Goal: Task Accomplishment & Management: Manage account settings

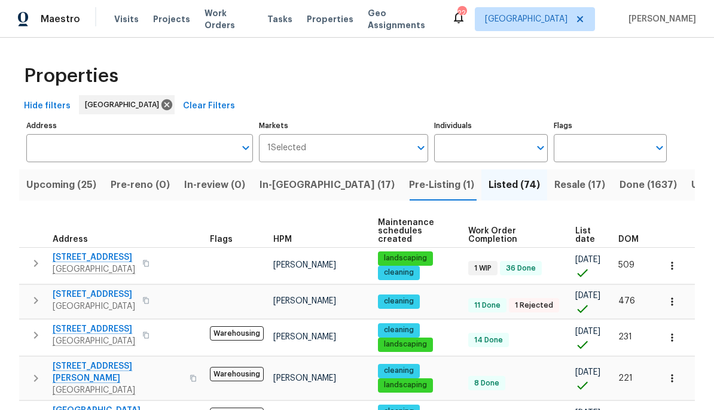
click at [84, 263] on span "[GEOGRAPHIC_DATA]" at bounding box center [94, 269] width 83 height 12
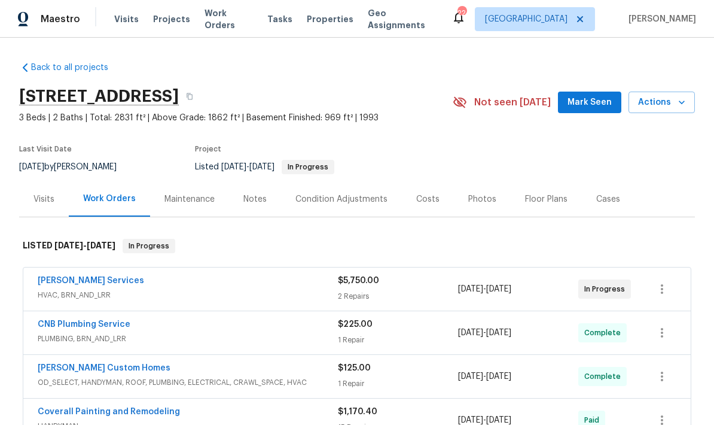
click at [210, 21] on span "Work Orders" at bounding box center [229, 19] width 48 height 24
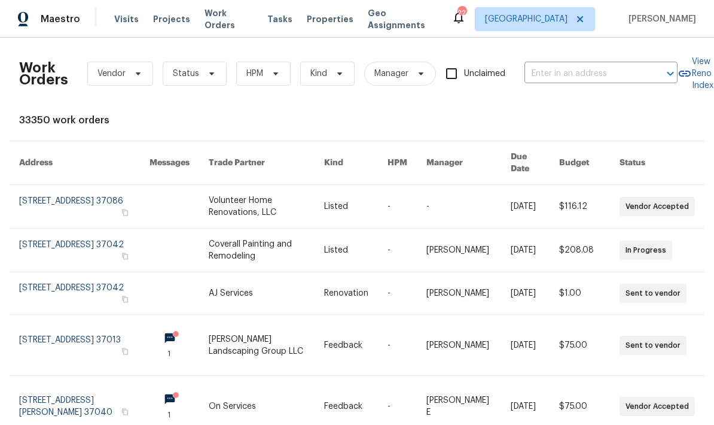
click at [133, 22] on span "Visits" at bounding box center [126, 19] width 25 height 12
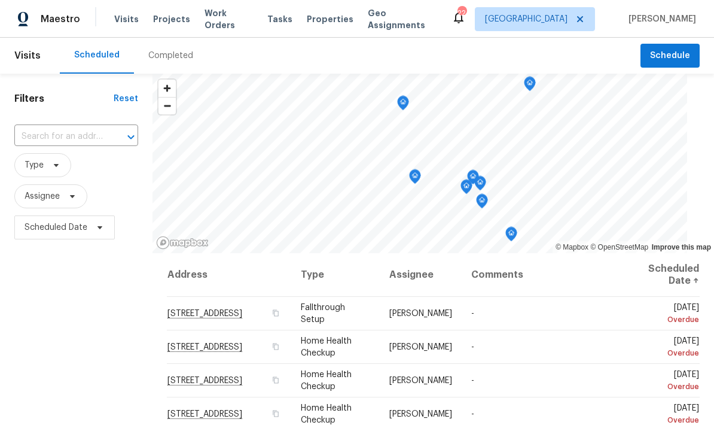
click at [178, 67] on div "Completed" at bounding box center [171, 56] width 74 height 36
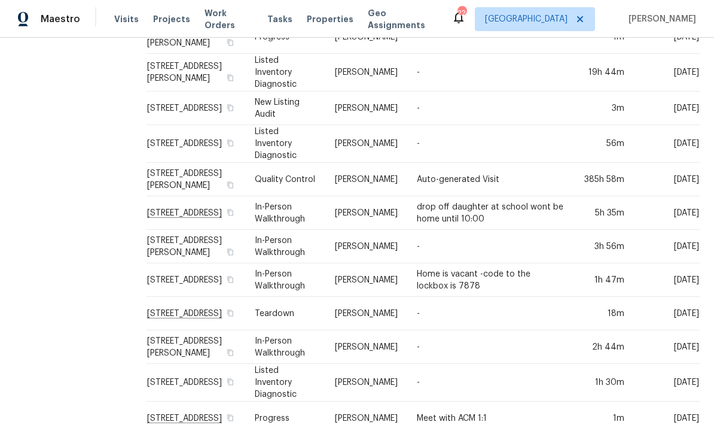
scroll to position [447, 0]
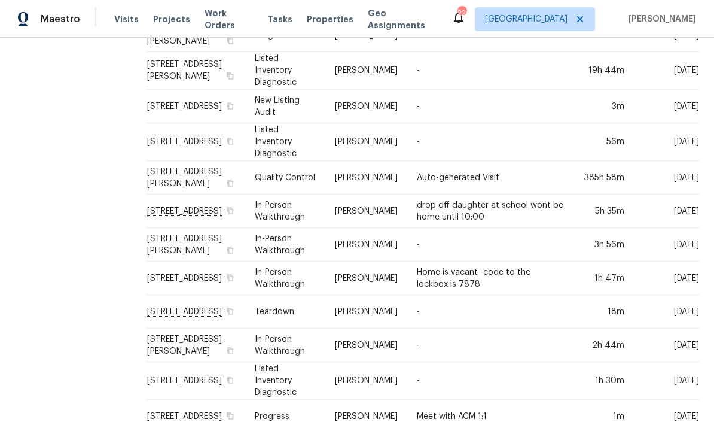
click at [414, 207] on td "drop off daughter at school wont be home until 10:00" at bounding box center [490, 210] width 166 height 33
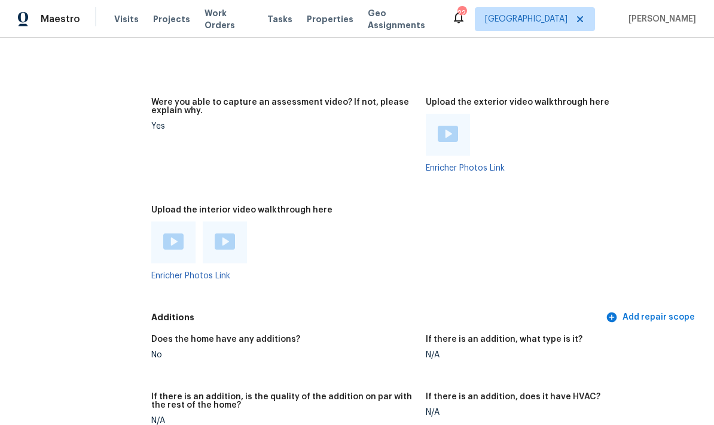
scroll to position [2406, 0]
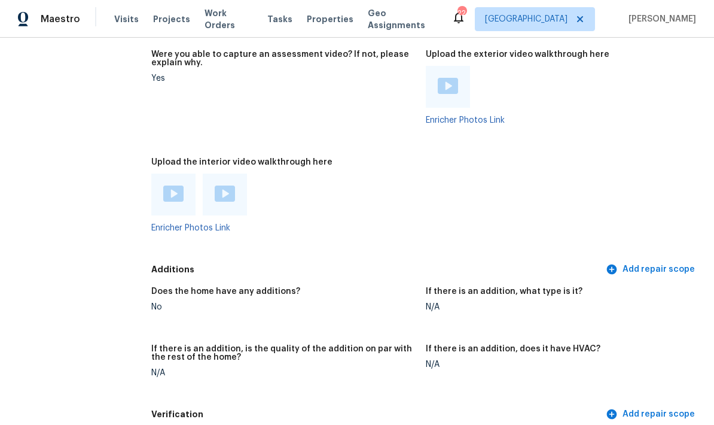
click at [438, 91] on img at bounding box center [448, 86] width 20 height 16
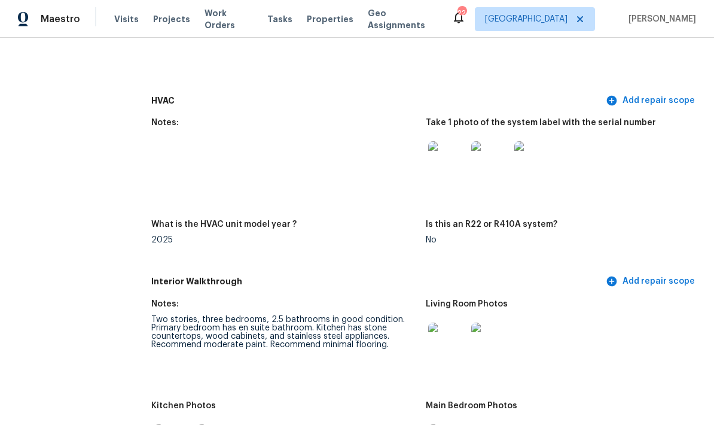
scroll to position [1072, 0]
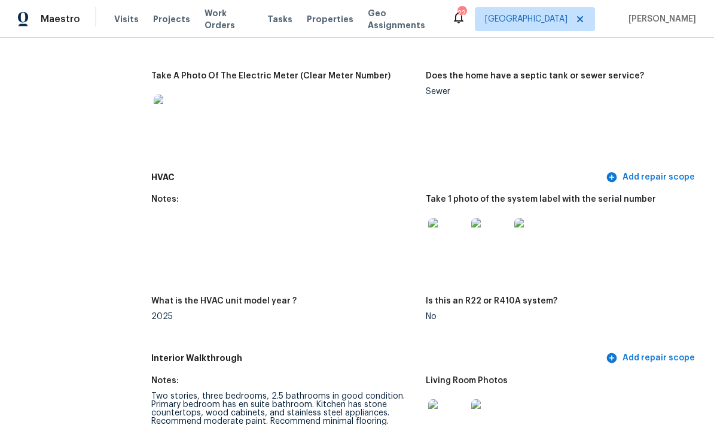
click at [131, 19] on span "Visits" at bounding box center [126, 19] width 25 height 12
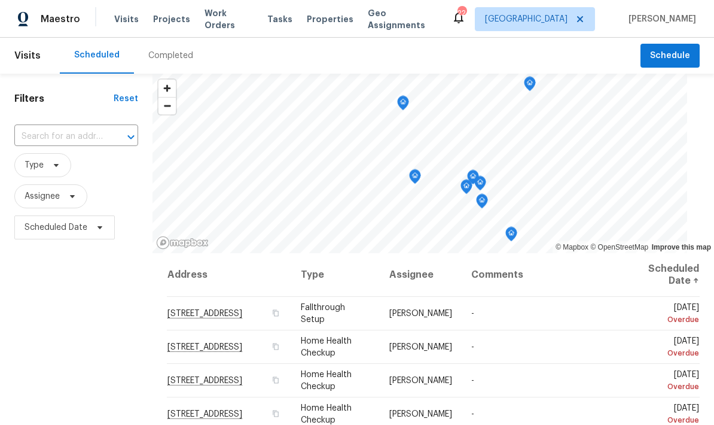
click at [57, 143] on input "text" at bounding box center [59, 136] width 90 height 19
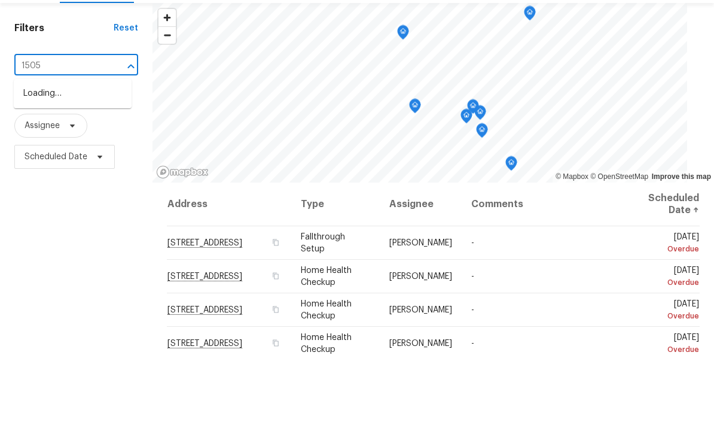
type input "1505 t"
click at [45, 154] on li "1505 Talley Dr, Lebanon, TN 37087" at bounding box center [73, 170] width 118 height 32
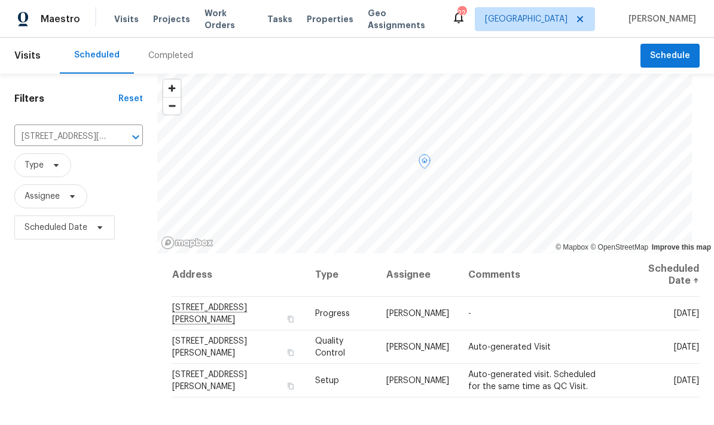
click at [0, 0] on icon at bounding box center [0, 0] width 0 height 0
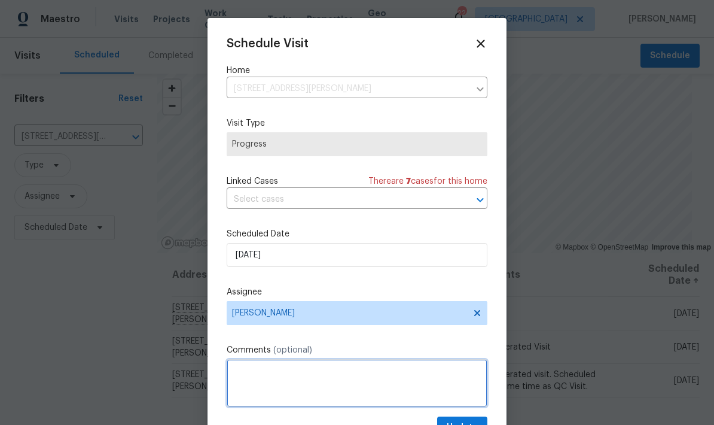
click at [282, 387] on textarea at bounding box center [357, 383] width 261 height 48
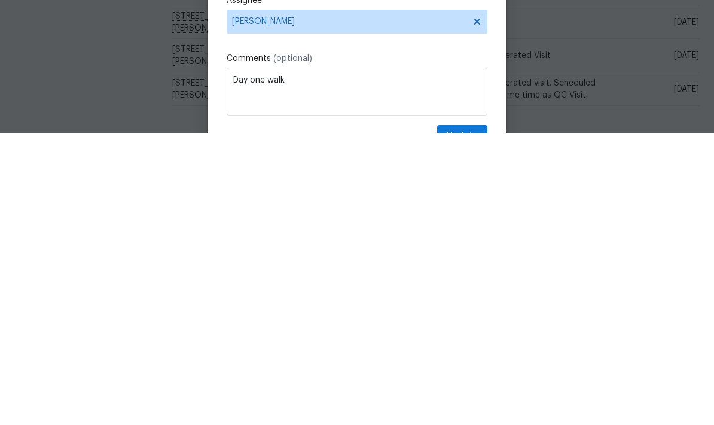
click at [371, 48] on div "Schedule Visit Home 1505 Talley Dr, Lebanon, TN 37087 ​ Visit Type Progress Lin…" at bounding box center [357, 237] width 261 height 401
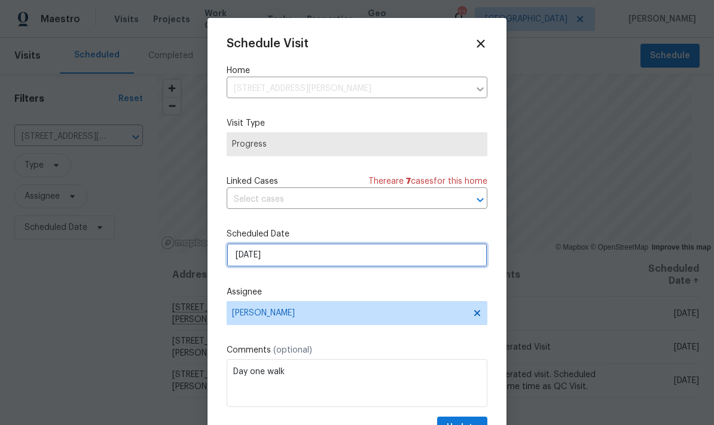
click at [293, 256] on input "9/30/2025" at bounding box center [357, 255] width 261 height 24
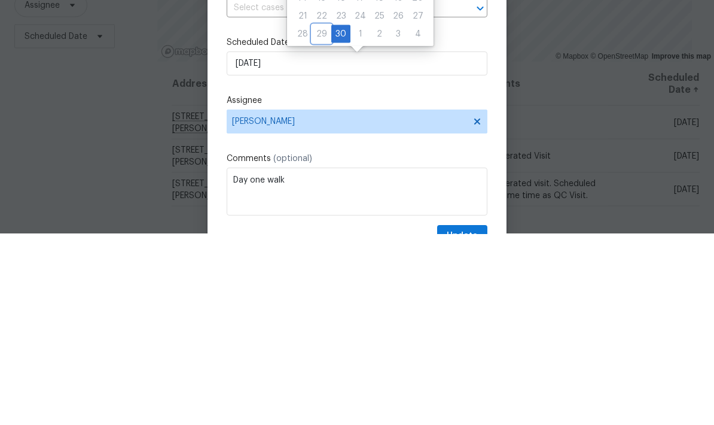
click at [325, 216] on div "29" at bounding box center [321, 224] width 19 height 17
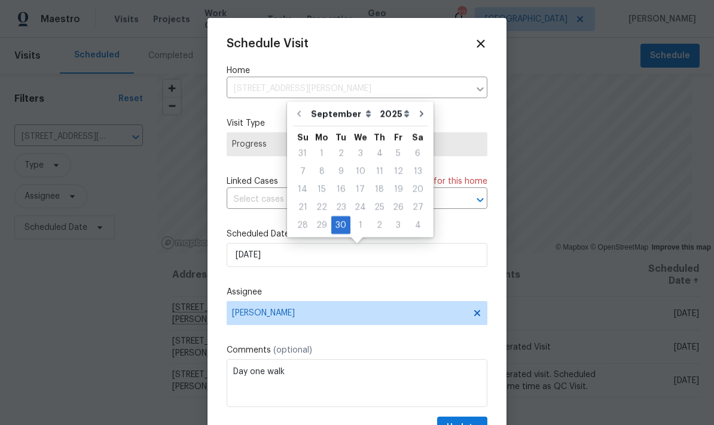
click at [382, 344] on div "Schedule Visit Home 1505 Talley Dr, Lebanon, TN 37087 ​ Visit Type Progress Lin…" at bounding box center [357, 237] width 261 height 401
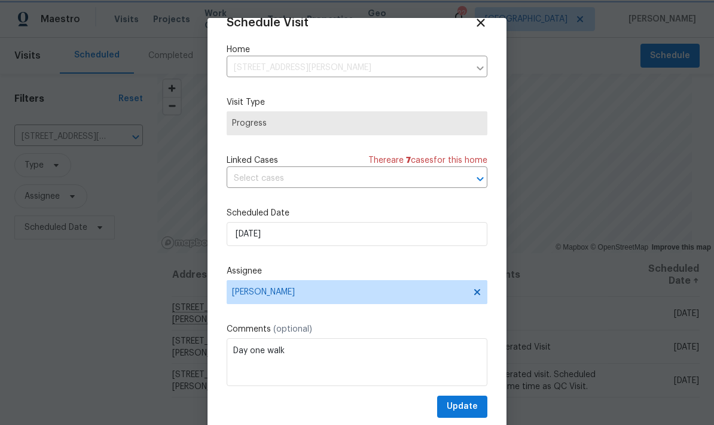
scroll to position [23, 0]
click at [310, 356] on textarea "Day one walk" at bounding box center [357, 362] width 261 height 48
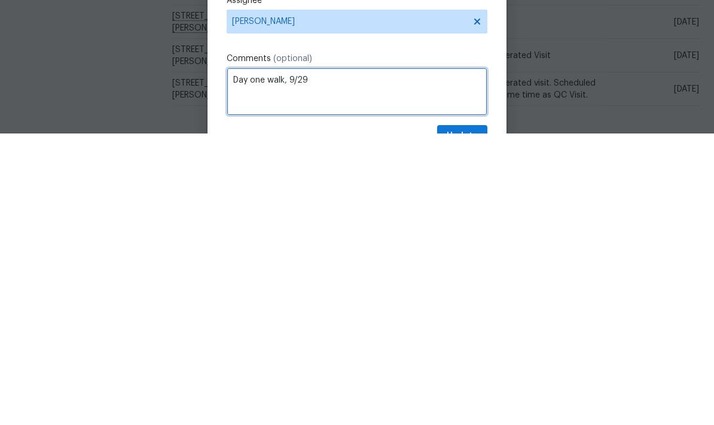
scroll to position [0, 0]
type textarea "Day one walk, 9/29"
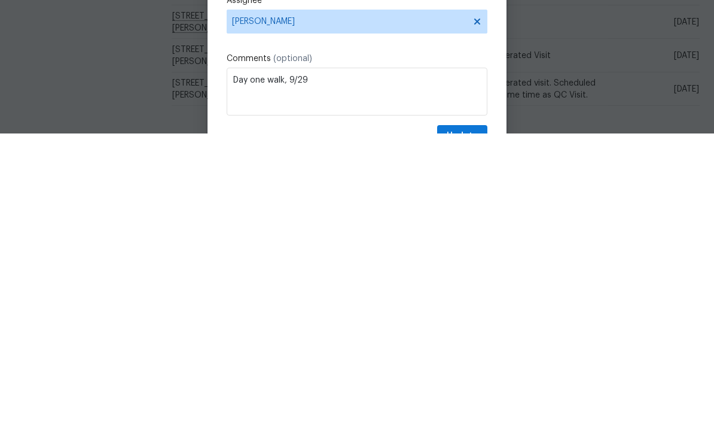
click at [385, 344] on label "Comments (optional)" at bounding box center [357, 350] width 261 height 12
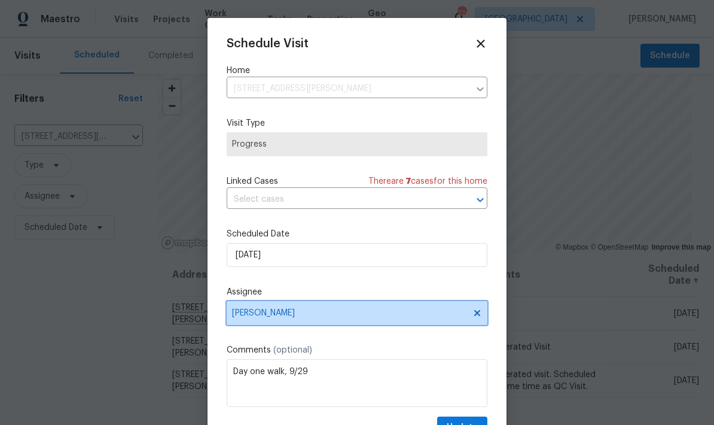
click at [396, 322] on span "[PERSON_NAME]" at bounding box center [357, 313] width 261 height 24
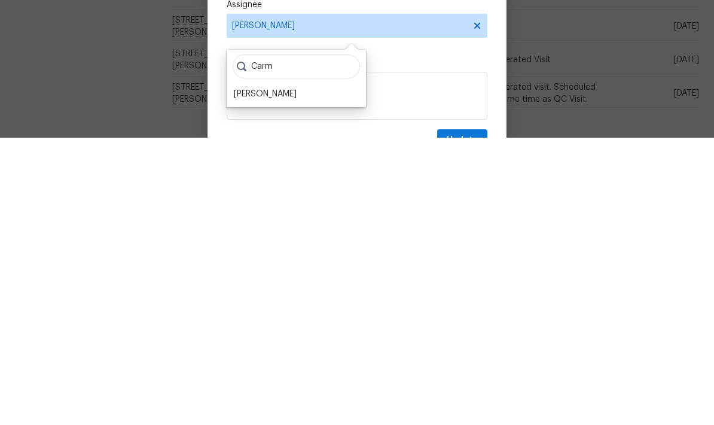
scroll to position [7, 0]
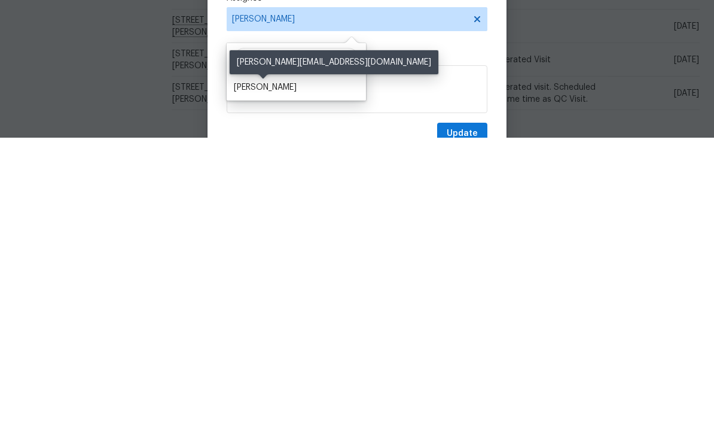
type input "Carm"
click at [280, 368] on div "[PERSON_NAME]" at bounding box center [265, 374] width 63 height 12
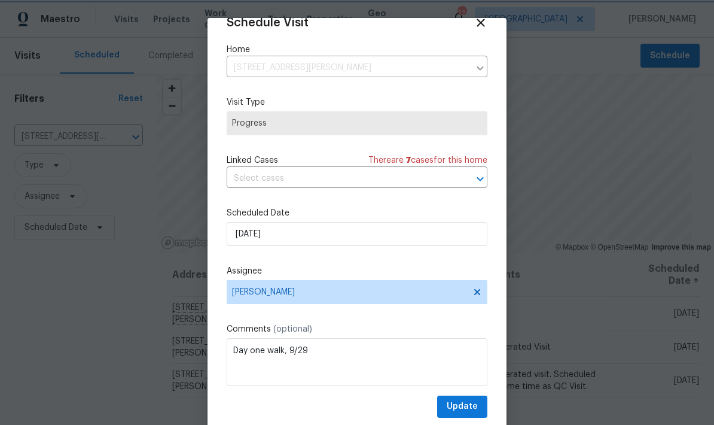
scroll to position [23, 0]
click at [454, 405] on span "Update" at bounding box center [462, 406] width 31 height 15
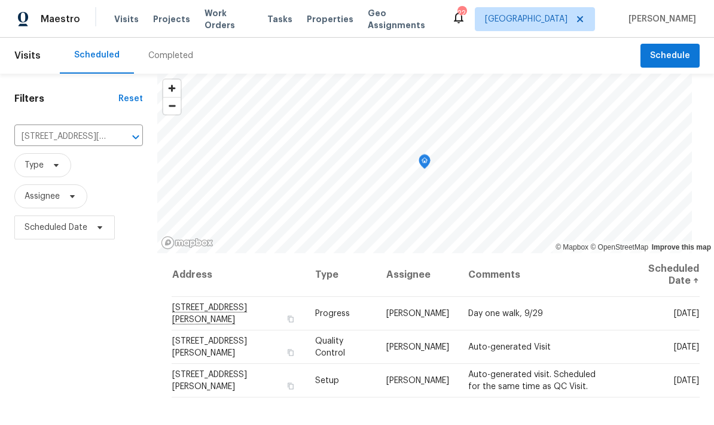
click at [124, 136] on icon "Clear" at bounding box center [120, 136] width 7 height 7
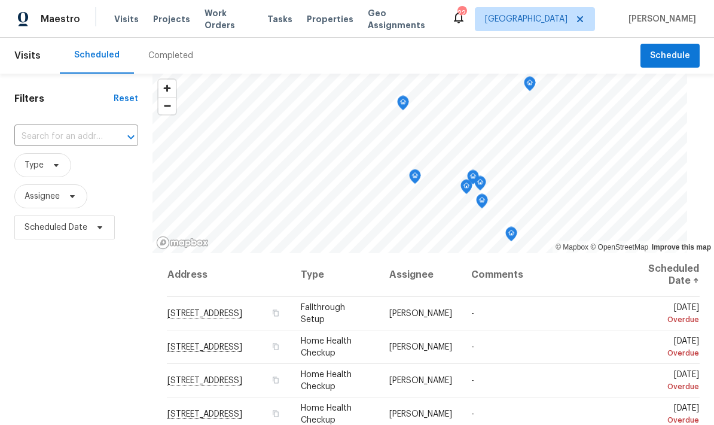
click at [80, 130] on input "text" at bounding box center [59, 136] width 90 height 19
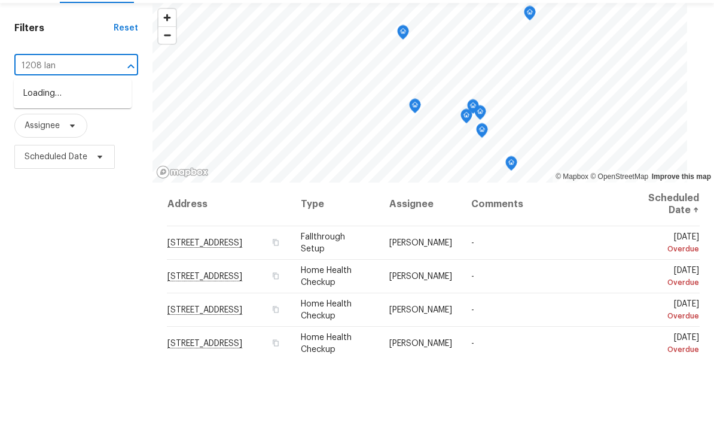
type input "1208 lang"
click at [60, 154] on li "1208 Langwood Dr, Gallatin, TN 37066" at bounding box center [73, 164] width 118 height 20
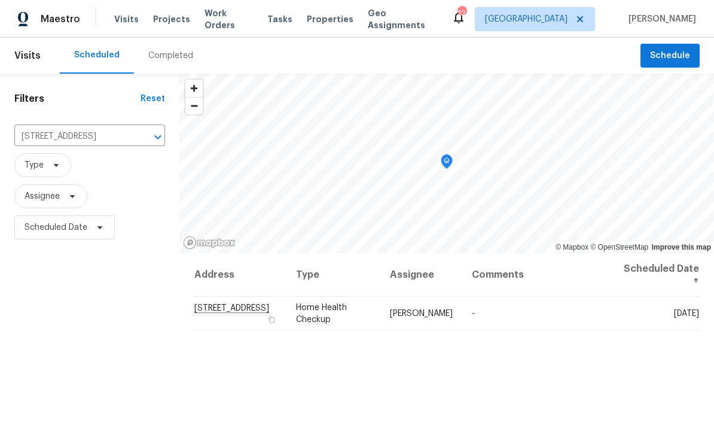
click at [0, 0] on icon at bounding box center [0, 0] width 0 height 0
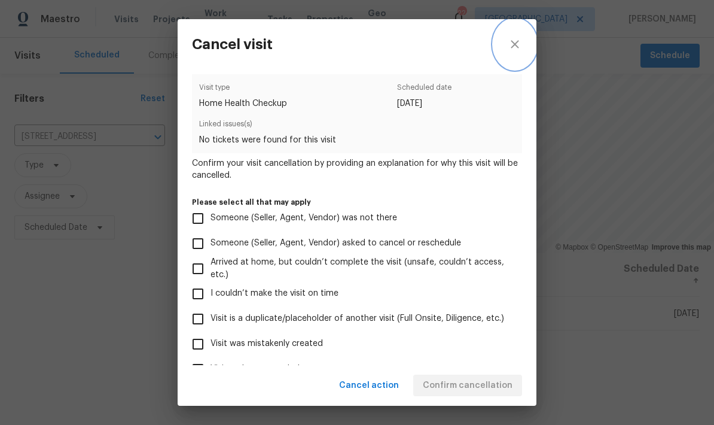
click at [511, 45] on icon "close" at bounding box center [515, 44] width 14 height 14
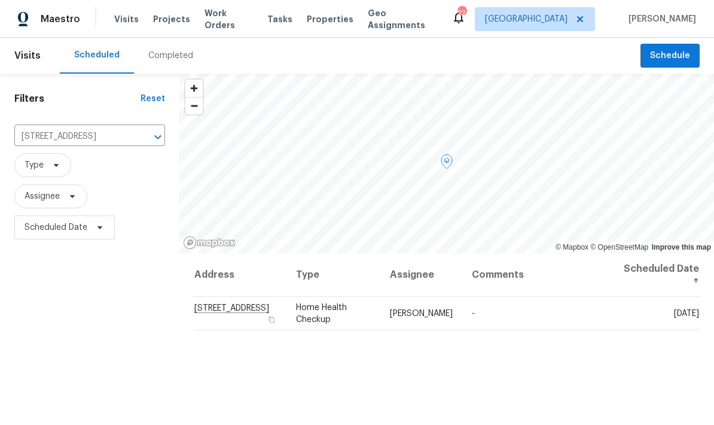
click at [0, 0] on icon at bounding box center [0, 0] width 0 height 0
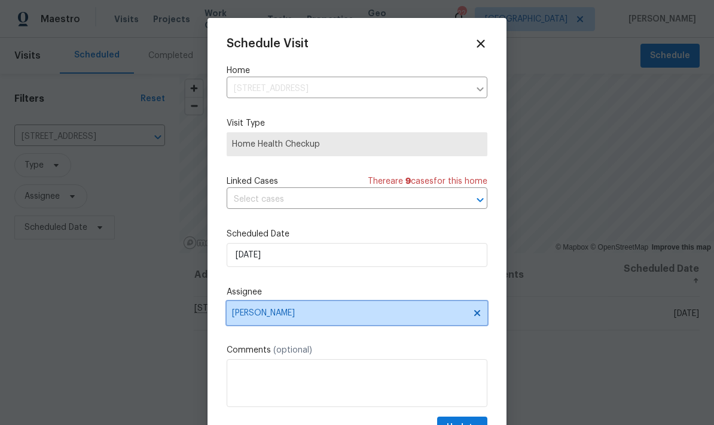
click at [407, 317] on span "[PERSON_NAME]" at bounding box center [349, 313] width 234 height 10
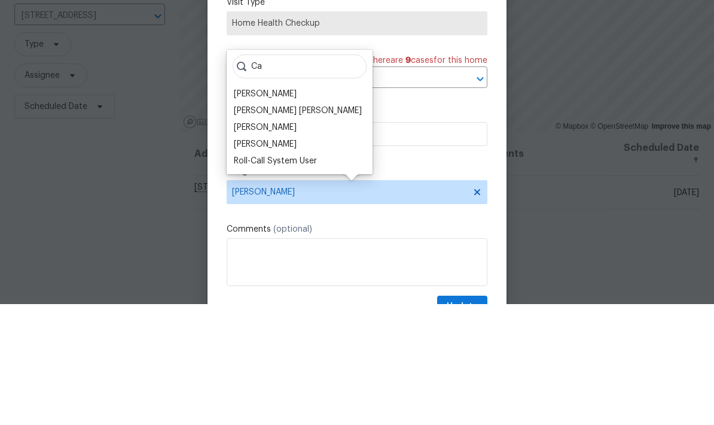
type input "Ca"
click at [290, 209] on div "[PERSON_NAME]" at bounding box center [265, 215] width 63 height 12
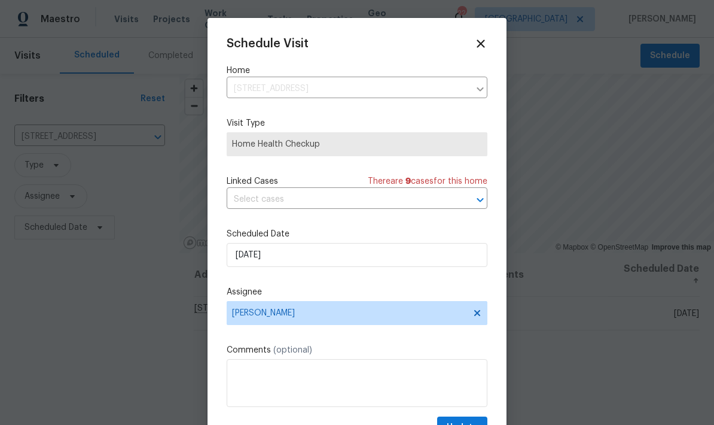
click at [399, 148] on span "Home Health Checkup" at bounding box center [357, 144] width 250 height 12
click at [395, 154] on span "Home Health Checkup" at bounding box center [357, 144] width 261 height 24
click at [341, 154] on span "Home Health Checkup" at bounding box center [357, 144] width 261 height 24
click at [420, 383] on textarea at bounding box center [357, 383] width 261 height 48
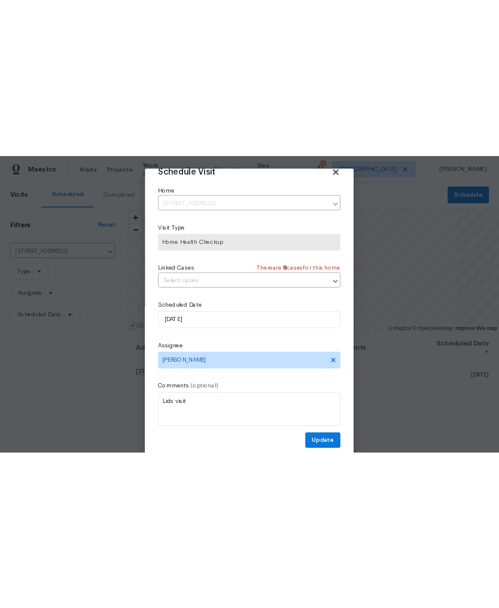
scroll to position [23, 0]
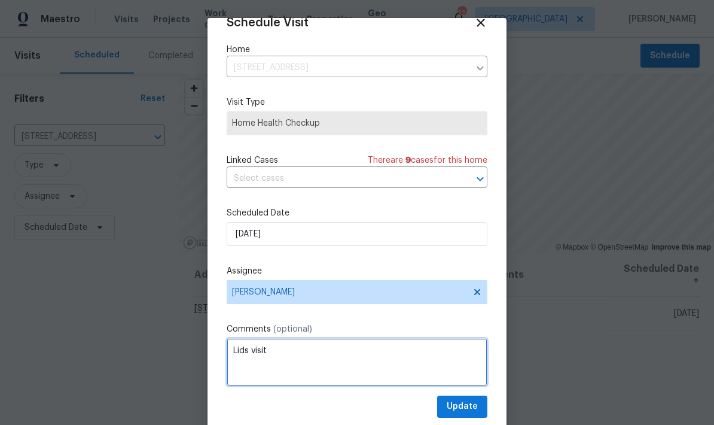
type textarea "Lids visit"
click at [371, 118] on span "Home Health Checkup" at bounding box center [357, 123] width 250 height 12
click at [339, 130] on span "Home Health Checkup" at bounding box center [357, 123] width 261 height 24
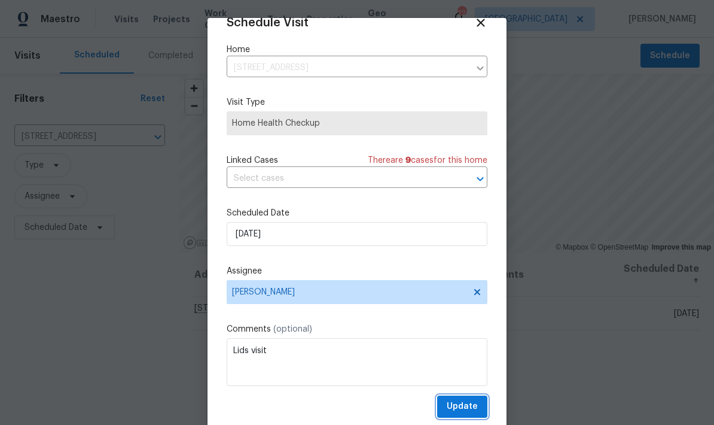
click at [467, 406] on span "Update" at bounding box center [462, 406] width 31 height 15
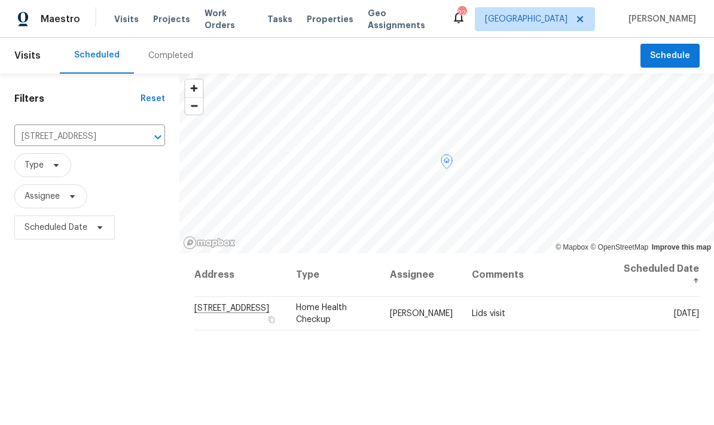
click at [0, 0] on icon at bounding box center [0, 0] width 0 height 0
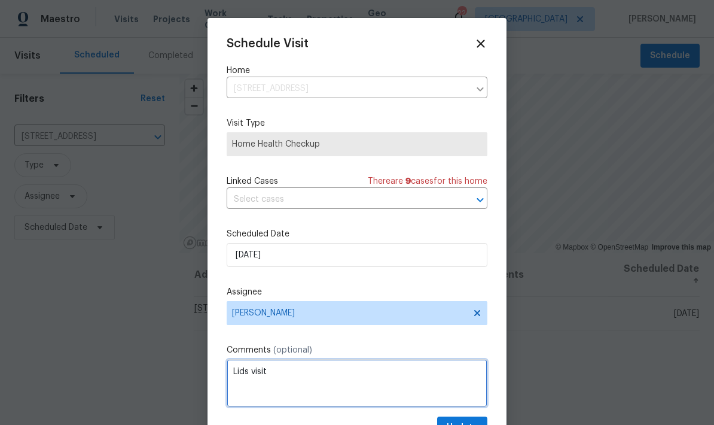
click at [407, 372] on textarea "Lids visit" at bounding box center [357, 383] width 261 height 48
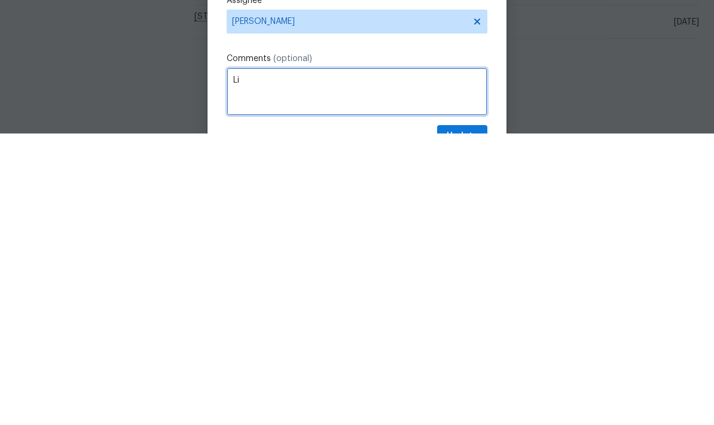
type textarea "L"
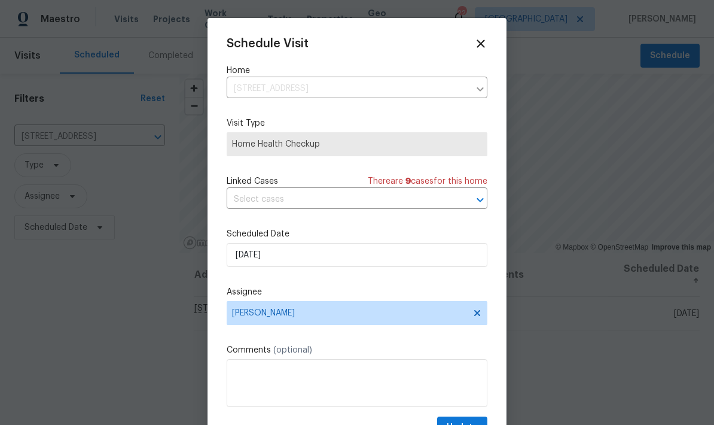
click at [338, 154] on span "Home Health Checkup" at bounding box center [357, 144] width 261 height 24
click at [278, 392] on textarea at bounding box center [357, 383] width 261 height 48
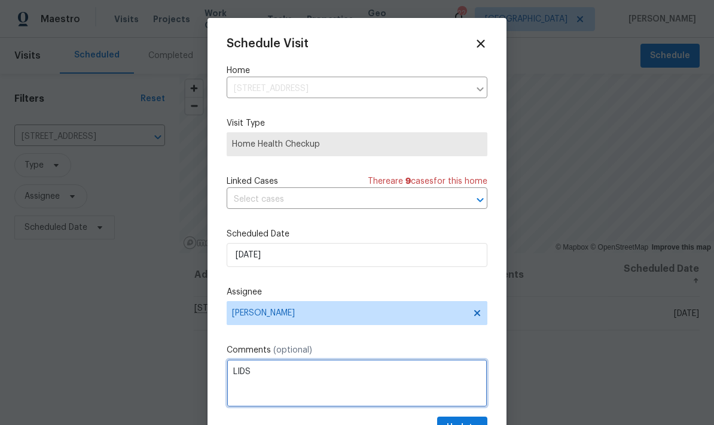
type textarea "LIDS"
click at [422, 155] on span "Home Health Checkup" at bounding box center [357, 144] width 261 height 24
click at [481, 32] on div "Schedule Visit Home 1208 Langwood Dr, Gallatin, TN 37066 ​ Visit Type Home Heal…" at bounding box center [357, 227] width 299 height 419
click at [498, 40] on div "Schedule Visit Home 1208 Langwood Dr, Gallatin, TN 37066 ​ Visit Type Home Heal…" at bounding box center [357, 227] width 299 height 419
click at [484, 42] on icon at bounding box center [481, 43] width 8 height 8
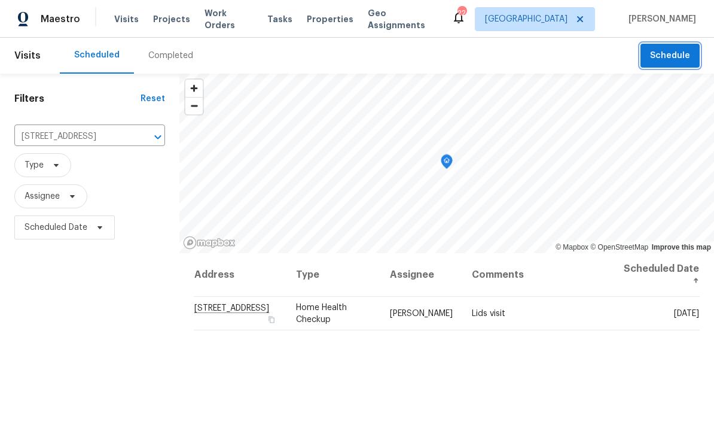
click at [670, 51] on span "Schedule" at bounding box center [670, 55] width 40 height 15
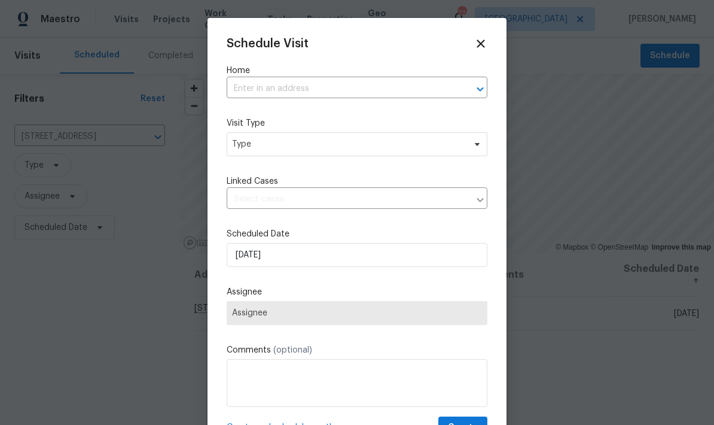
click at [278, 96] on input "text" at bounding box center [340, 89] width 227 height 19
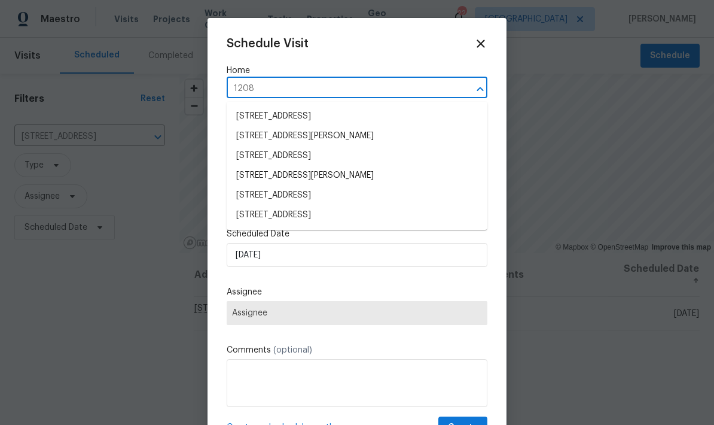
type input "1208 l"
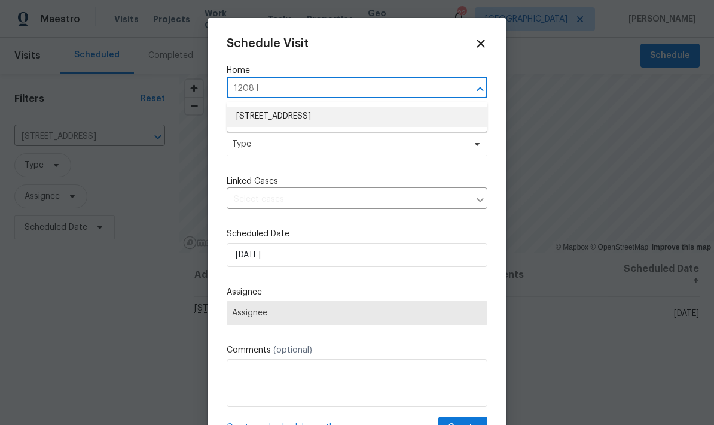
click at [261, 111] on li "1208 Langwood Dr, Gallatin, TN 37066" at bounding box center [357, 116] width 261 height 20
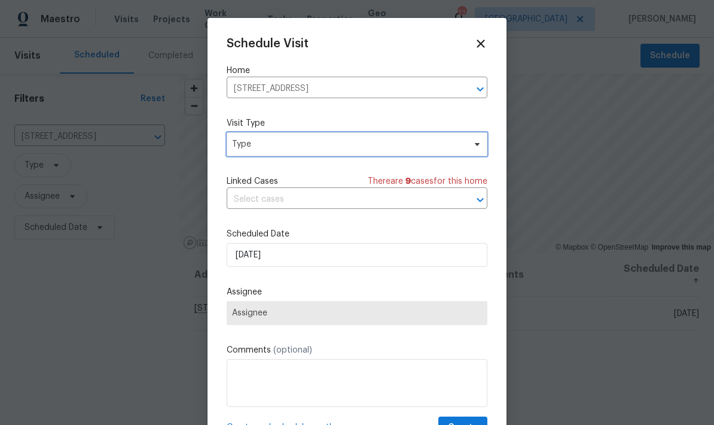
click at [255, 147] on span "Type" at bounding box center [348, 144] width 233 height 12
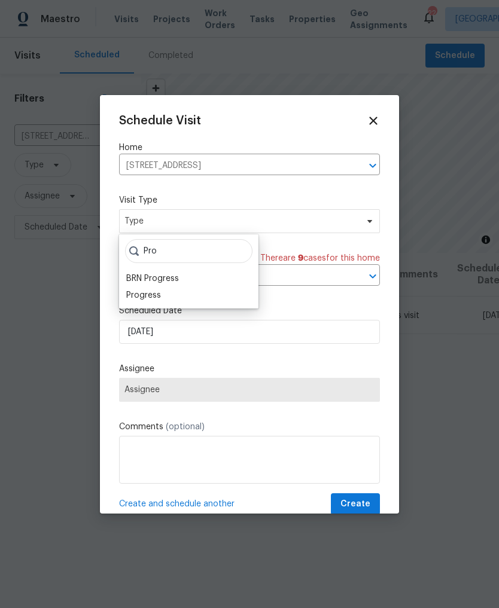
type input "Pro"
click at [152, 299] on div "Progress" at bounding box center [143, 295] width 35 height 12
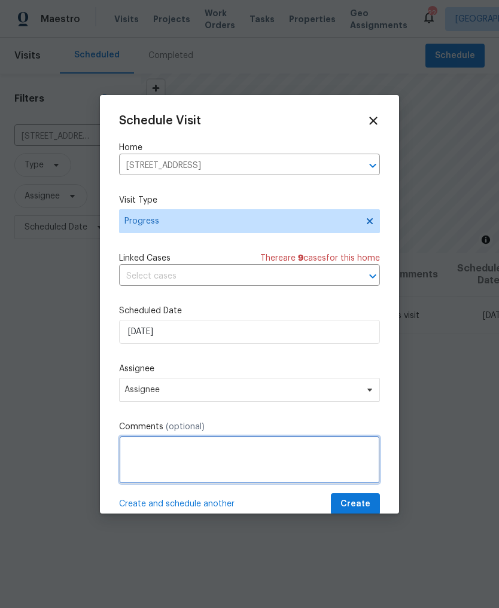
click at [249, 424] on textarea at bounding box center [249, 460] width 261 height 48
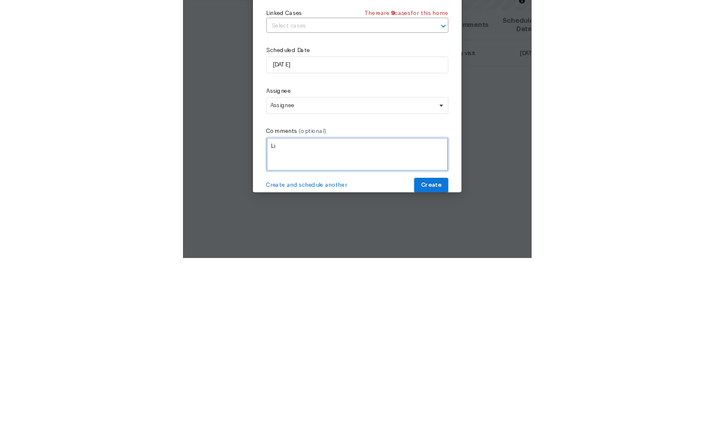
scroll to position [0, 0]
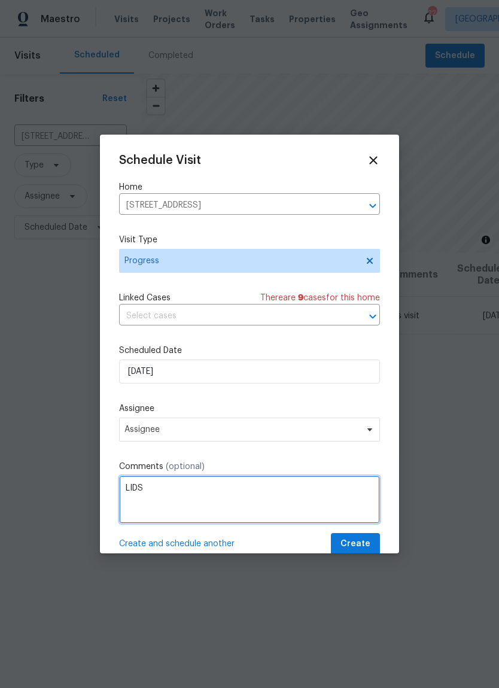
type textarea "LIDS"
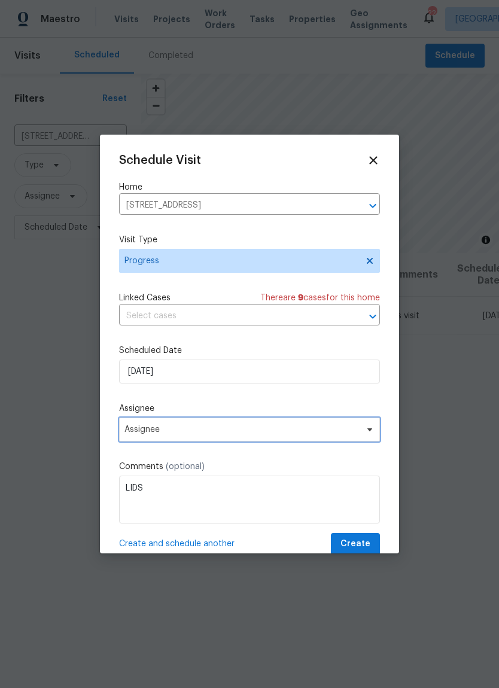
click at [302, 424] on span "Assignee" at bounding box center [249, 429] width 261 height 24
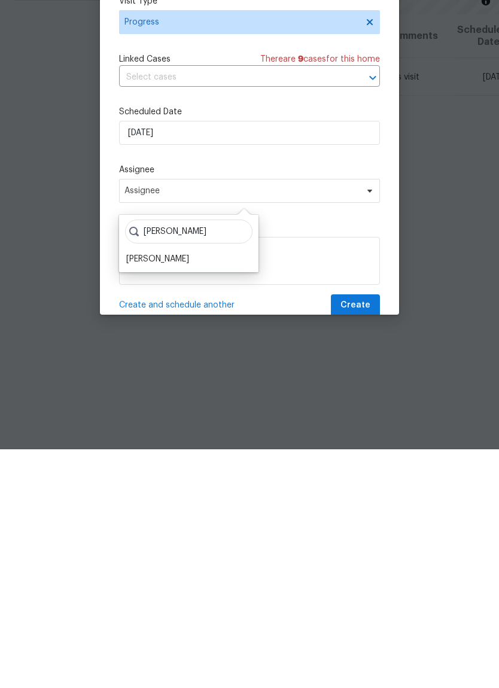
type input "Carmen"
click at [197, 424] on div "[PERSON_NAME]" at bounding box center [189, 497] width 132 height 17
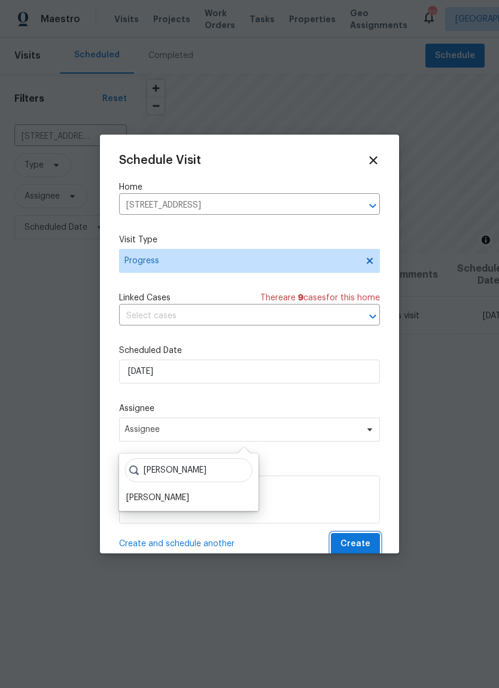
click at [359, 424] on span "Create" at bounding box center [355, 543] width 30 height 15
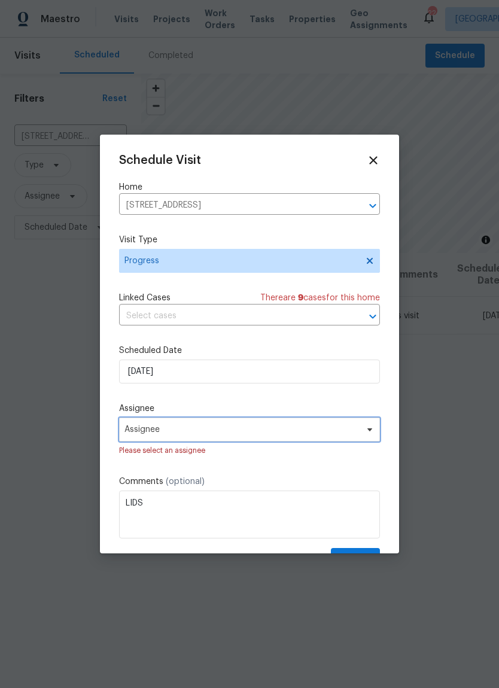
click at [333, 424] on span "Assignee" at bounding box center [241, 430] width 234 height 10
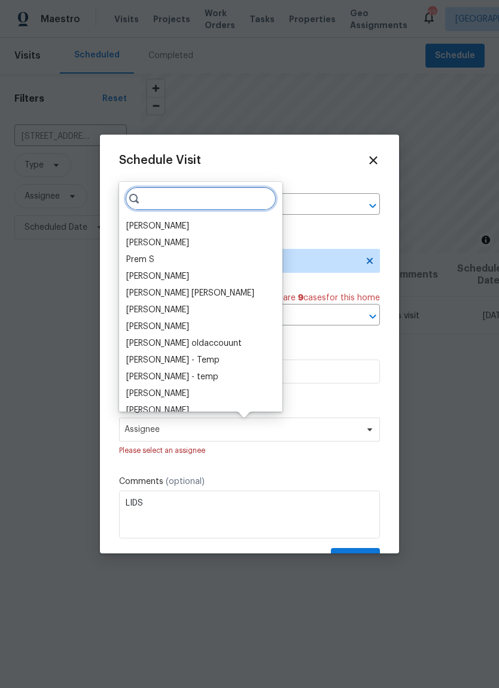
click at [188, 208] on input "search" at bounding box center [200, 199] width 151 height 24
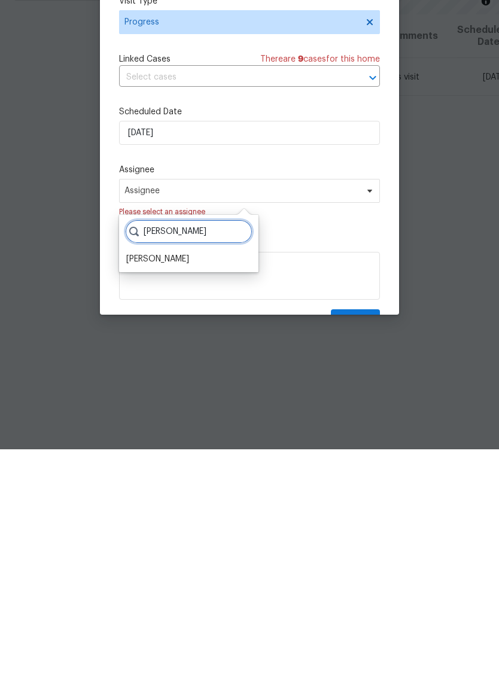
type input "Carmen"
click at [164, 424] on div "[PERSON_NAME]" at bounding box center [157, 498] width 63 height 12
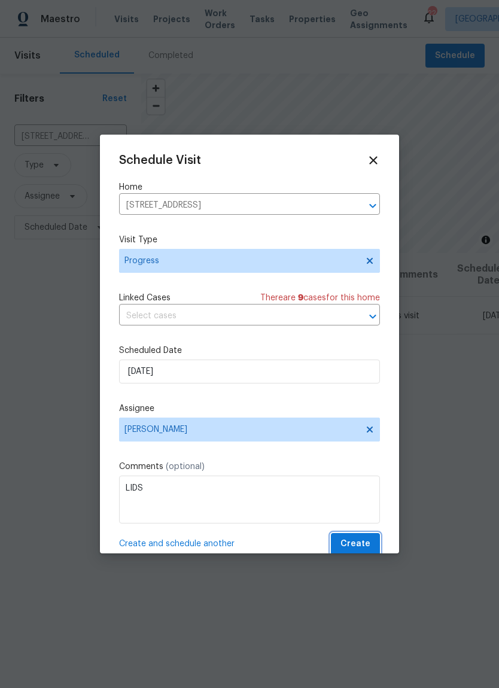
click at [352, 424] on span "Create" at bounding box center [355, 543] width 30 height 15
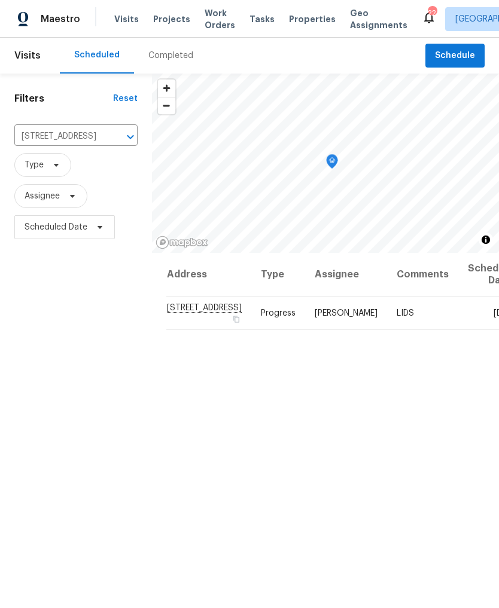
click at [285, 424] on div "Address Type Assignee Comments Scheduled Date ↑ 1208 Langwood Dr, Gallatin, TN …" at bounding box center [325, 496] width 347 height 487
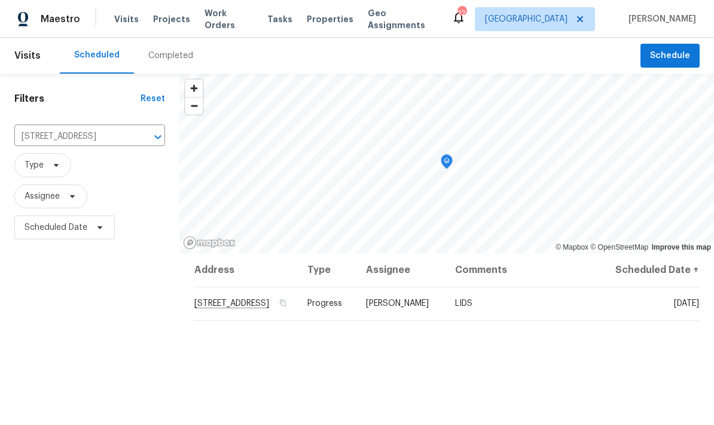
click at [209, 23] on span "Work Orders" at bounding box center [229, 19] width 48 height 24
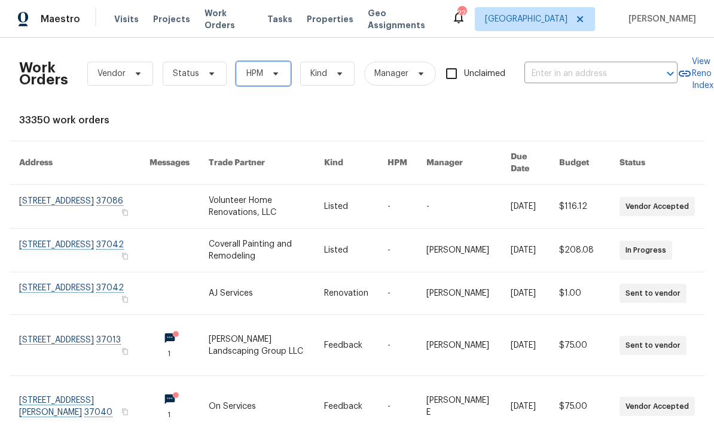
click at [255, 82] on span "HPM" at bounding box center [263, 74] width 54 height 24
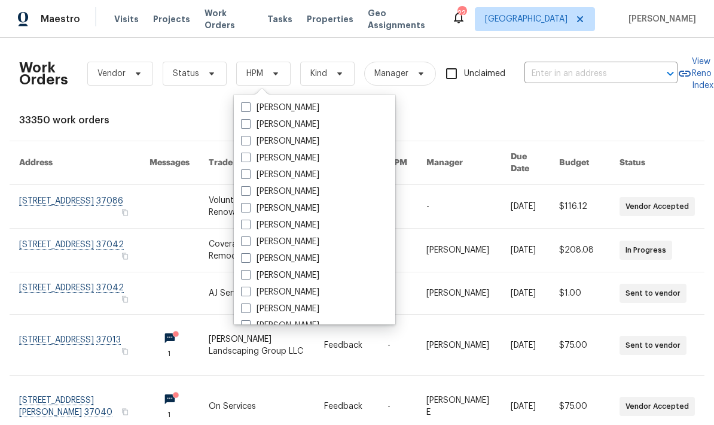
click at [246, 186] on span at bounding box center [246, 191] width 10 height 10
click at [246, 185] on input "[PERSON_NAME]" at bounding box center [245, 189] width 8 height 8
checkbox input "true"
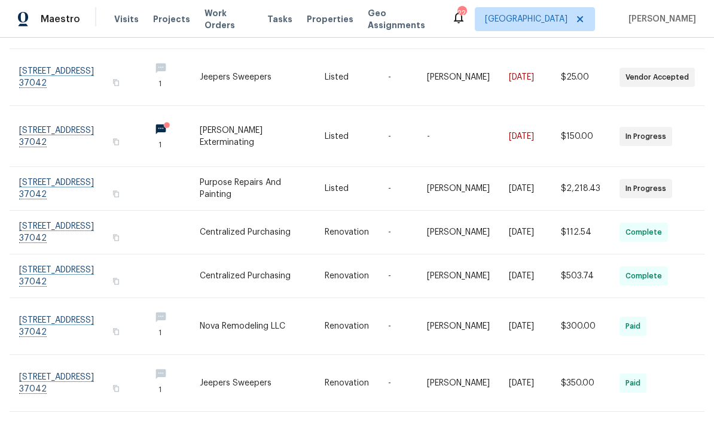
scroll to position [178, 0]
click at [229, 182] on link at bounding box center [262, 189] width 125 height 43
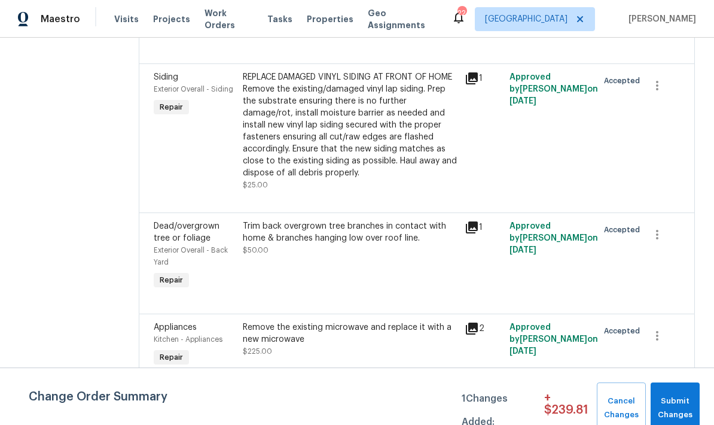
scroll to position [1454, 0]
click at [660, 338] on icon "button" at bounding box center [657, 335] width 14 height 14
click at [373, 343] on div at bounding box center [357, 212] width 714 height 425
click at [373, 343] on div "Cancel" at bounding box center [357, 212] width 714 height 425
click at [297, 339] on div "Remove the existing microwave and replace it with a new microwave" at bounding box center [350, 333] width 215 height 24
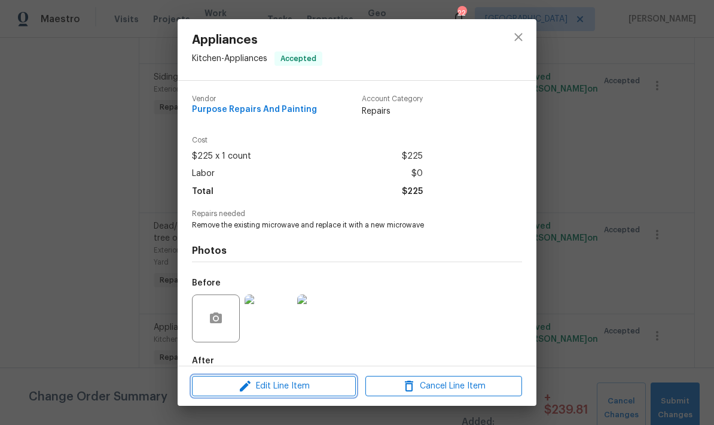
click at [252, 388] on icon "button" at bounding box center [245, 386] width 14 height 14
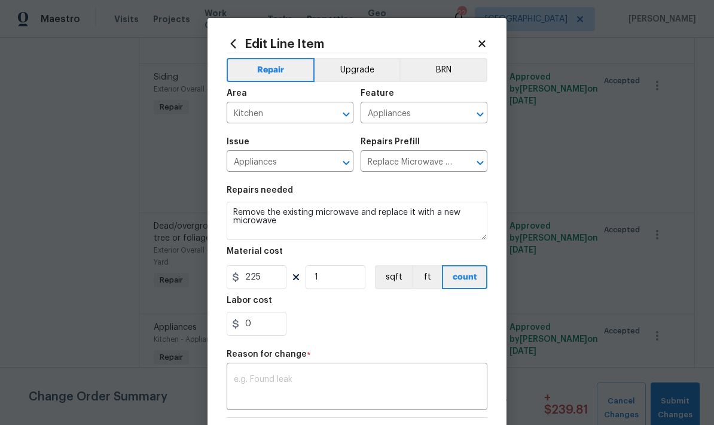
click at [282, 161] on input "Appliances" at bounding box center [273, 162] width 93 height 19
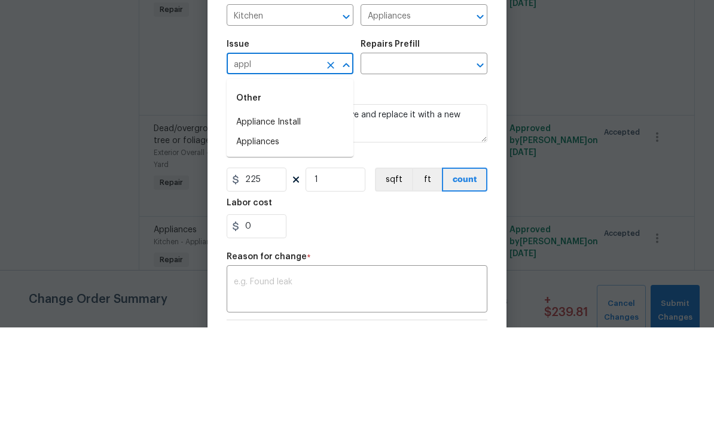
click at [249, 210] on li "Appliance Install" at bounding box center [290, 220] width 127 height 20
type input "Appliance Install"
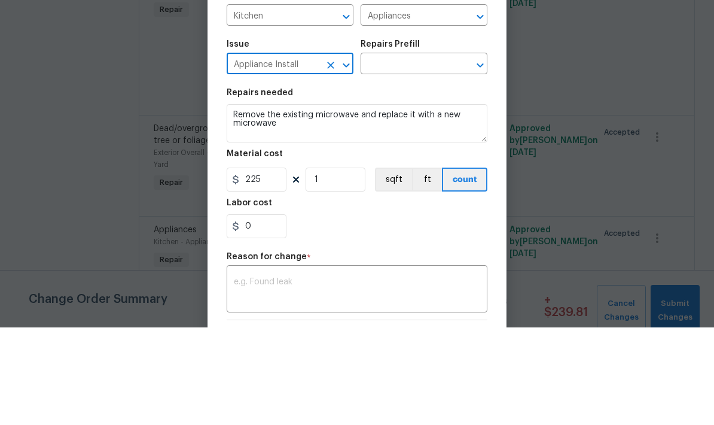
click at [382, 153] on input "text" at bounding box center [407, 162] width 93 height 19
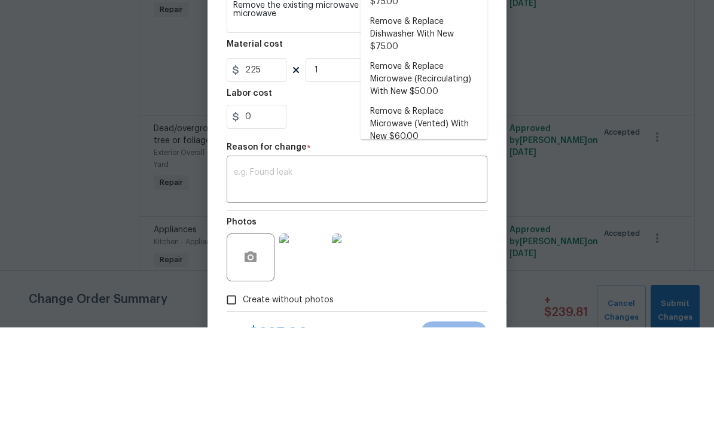
scroll to position [53, 0]
click at [392, 154] on li "Remove & Replace Microwave (Recirculating) With New $50.00" at bounding box center [424, 176] width 127 height 45
type input "Remove & Replace Microwave (Recirculating) With New $50.00"
type textarea "Remove the existing microwave and replace it with a new recirculating microwave…"
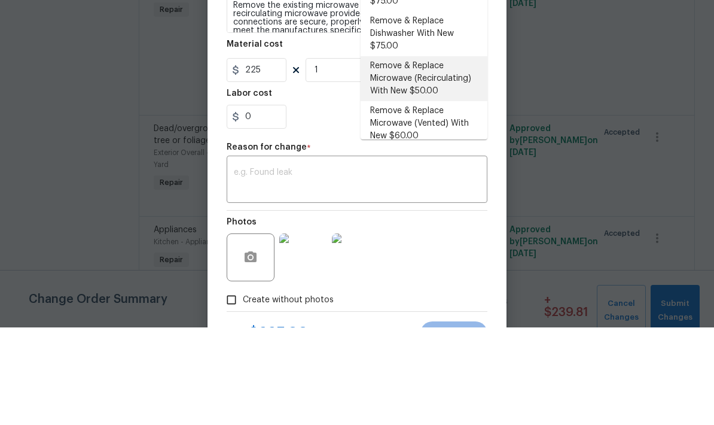
type input "Remove & Replace Microwave (Recirculating) With New $50.00"
type input "50"
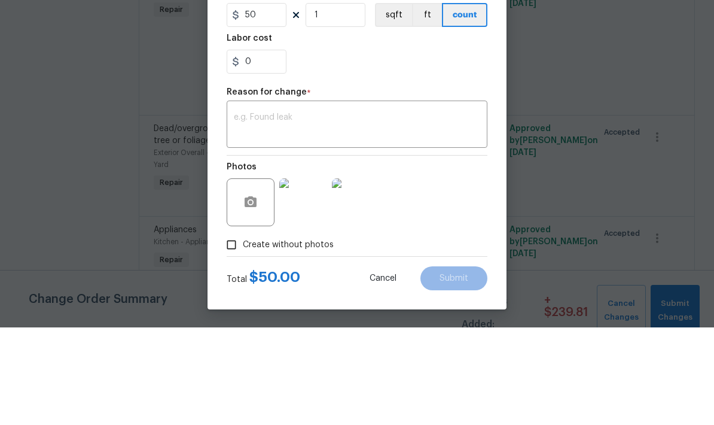
scroll to position [167, 0]
click at [346, 210] on textarea at bounding box center [357, 222] width 246 height 25
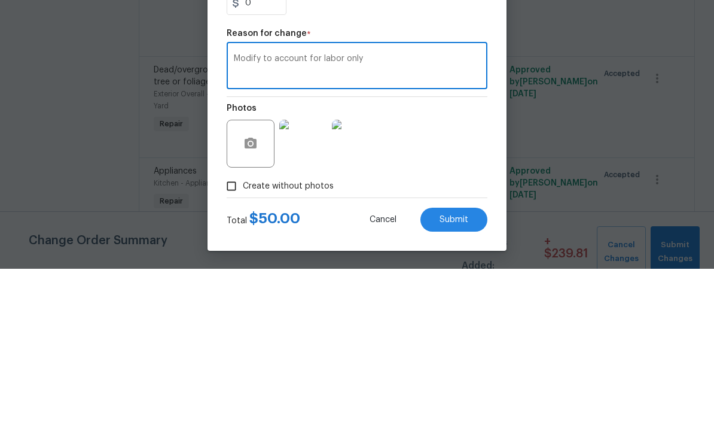
type textarea "Modify to account for labor only"
click at [441, 23] on div "Repair Upgrade BRN Area Kitchen ​ Feature Appliances ​ Issue Appliance Install …" at bounding box center [357, 121] width 261 height 465
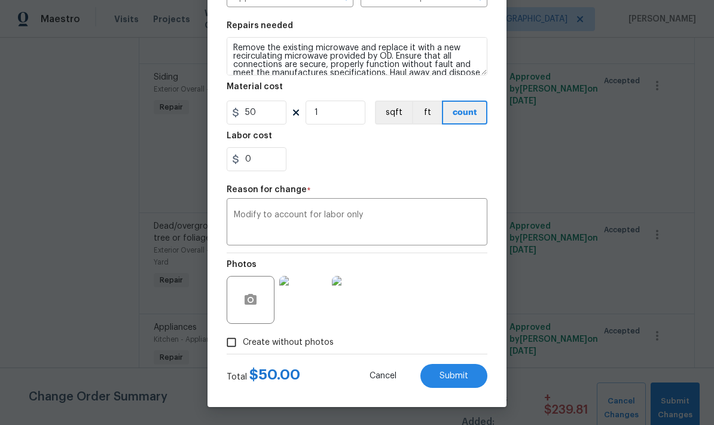
click at [454, 367] on button "Submit" at bounding box center [453, 376] width 67 height 24
type input "Appliances"
type input "Replace Microwave $225.00"
type textarea "Remove the existing microwave and replace it with a new microwave"
type input "225"
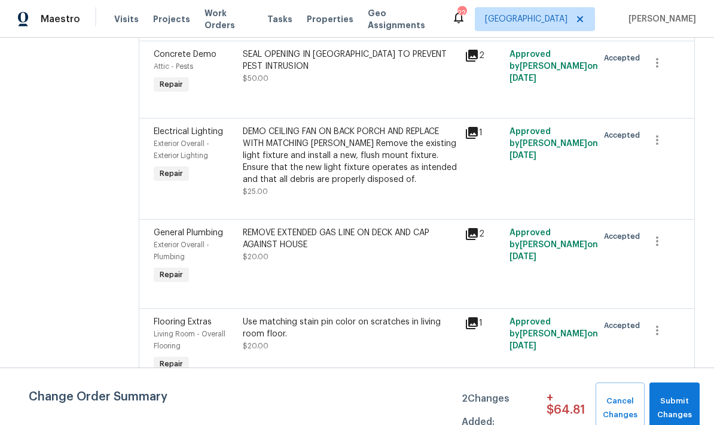
scroll to position [1149, 0]
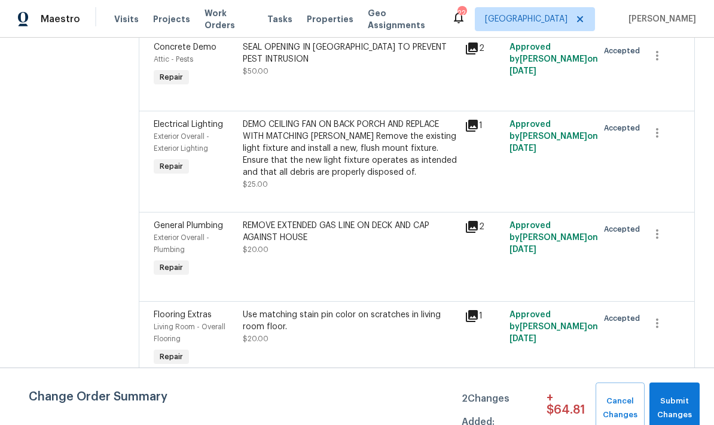
click at [399, 164] on div "DEMO CEILING FAN ON BACK PORCH AND REPLACE WITH MATCHING FLUSH MOUNT Remove the…" at bounding box center [350, 148] width 215 height 60
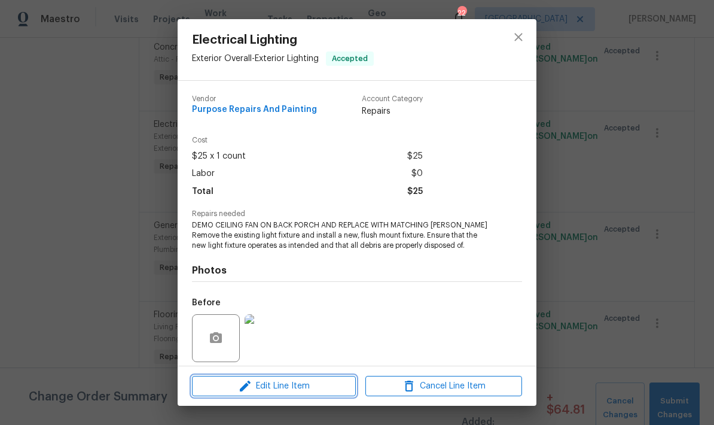
click at [322, 389] on span "Edit Line Item" at bounding box center [274, 386] width 157 height 15
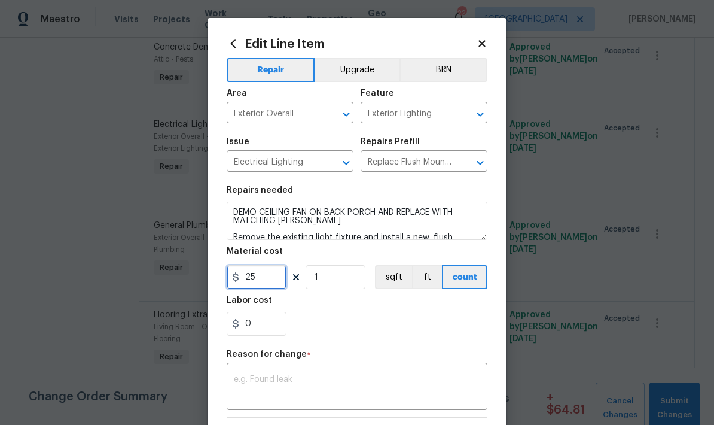
click at [262, 270] on input "25" at bounding box center [257, 277] width 60 height 24
type input "65"
click at [420, 385] on textarea at bounding box center [357, 387] width 246 height 25
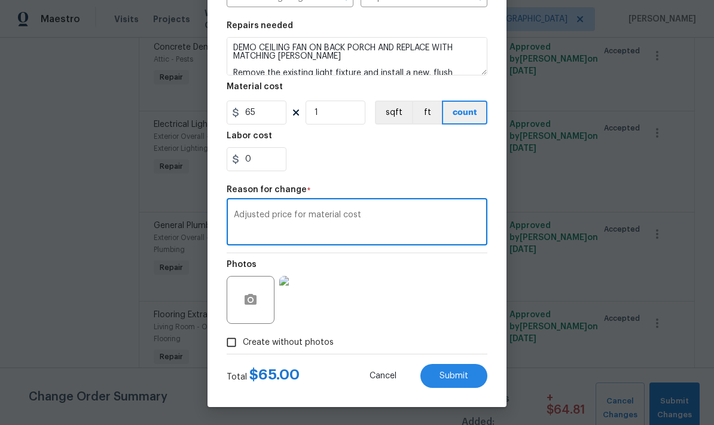
scroll to position [167, 0]
type textarea "Adjusted price for material cost"
click at [477, 383] on button "Submit" at bounding box center [453, 376] width 67 height 24
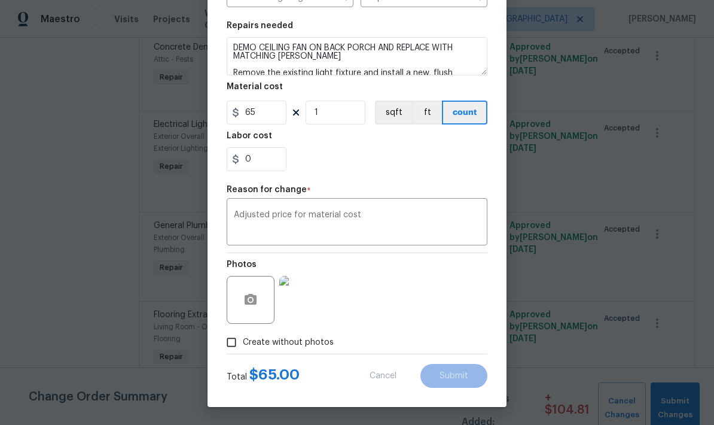
type input "25"
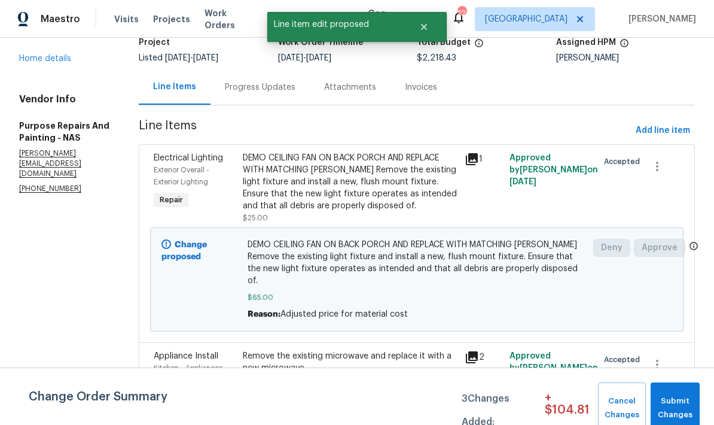
scroll to position [120, 0]
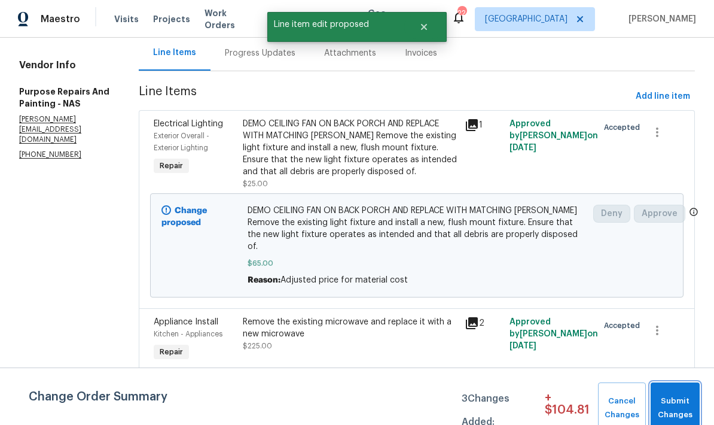
click at [678, 402] on span "Submit Changes" at bounding box center [675, 408] width 37 height 28
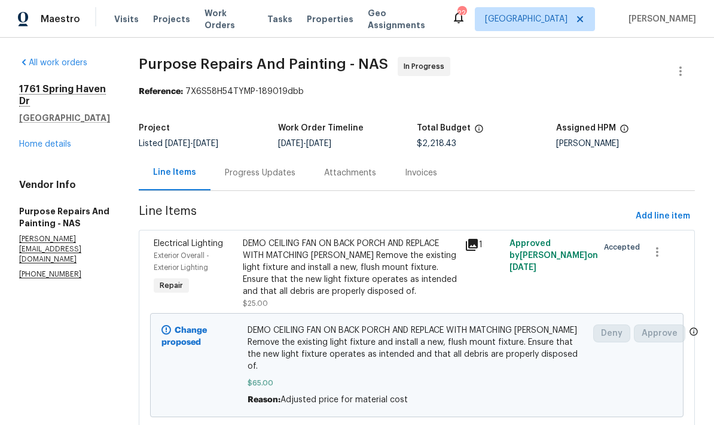
scroll to position [0, 0]
click at [245, 166] on div "Progress Updates" at bounding box center [259, 172] width 99 height 35
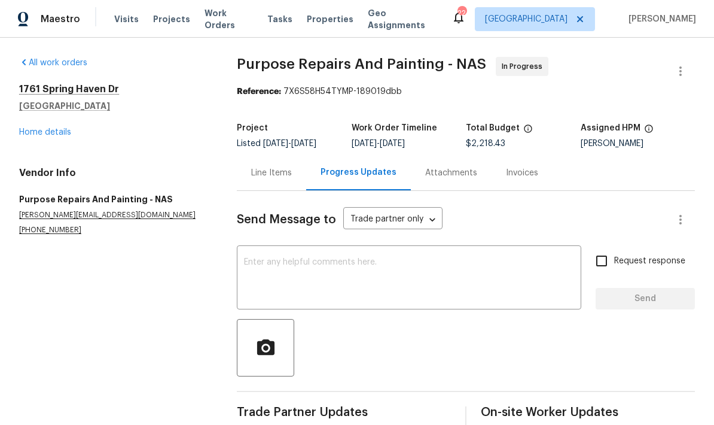
click at [521, 267] on textarea at bounding box center [409, 279] width 330 height 42
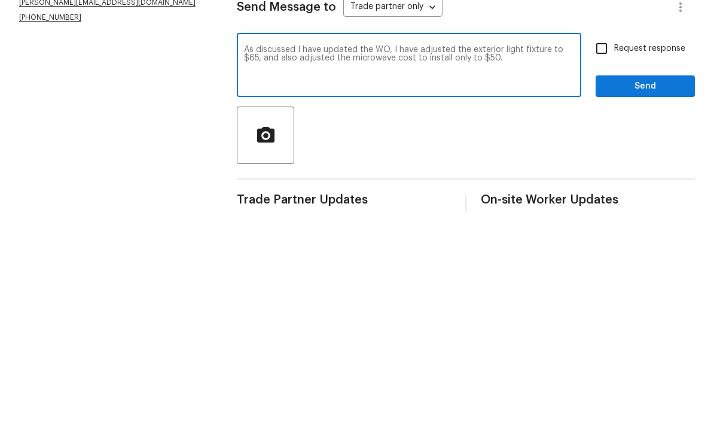
type textarea "As discussed I have updated the WO, I have adjusted the exterior light fixture …"
click at [604, 248] on input "Request response" at bounding box center [601, 260] width 25 height 25
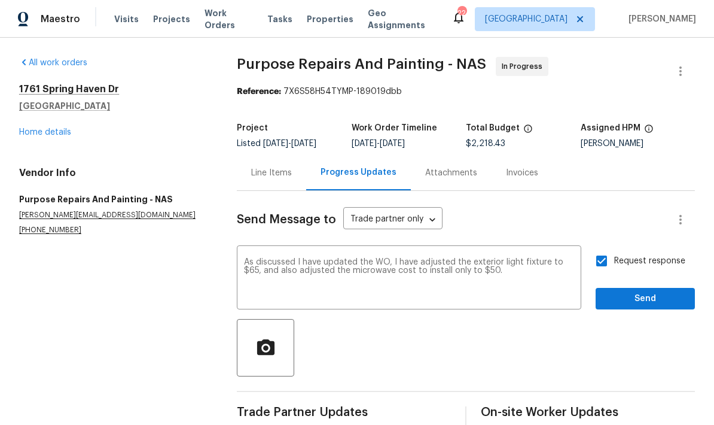
click at [606, 255] on input "Request response" at bounding box center [601, 260] width 25 height 25
checkbox input "false"
click at [653, 298] on span "Send" at bounding box center [645, 298] width 80 height 15
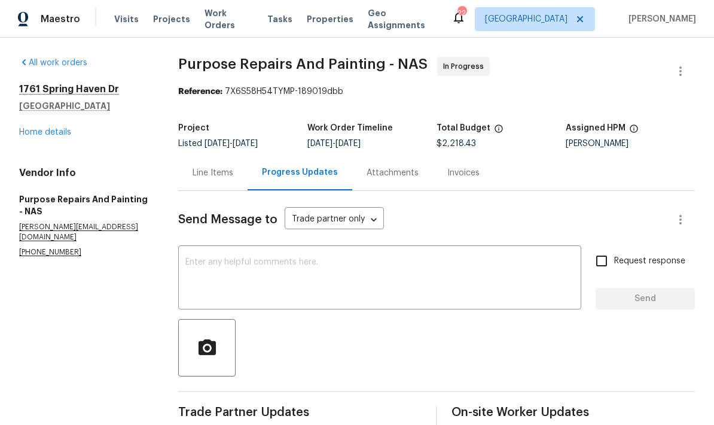
click at [214, 157] on div "Line Items" at bounding box center [212, 172] width 69 height 35
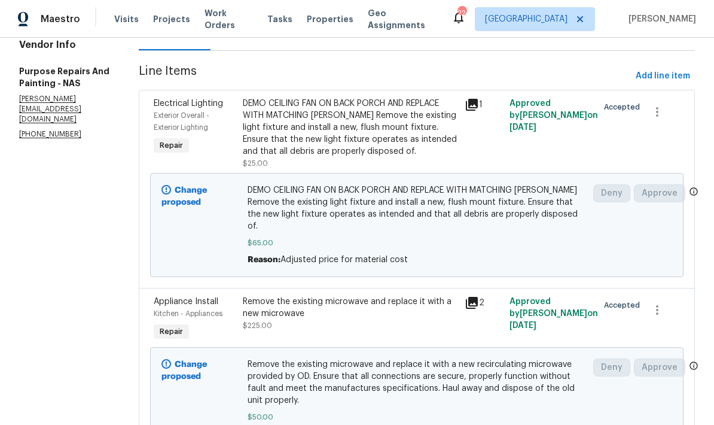
scroll to position [142, 0]
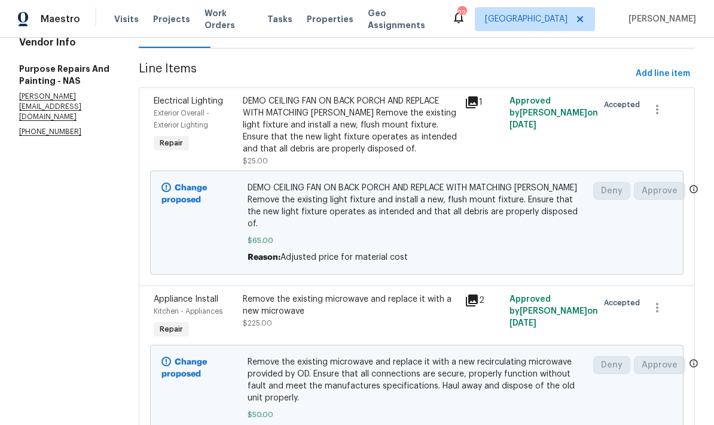
click at [313, 132] on div "DEMO CEILING FAN ON BACK PORCH AND REPLACE WITH MATCHING FLUSH MOUNT Remove the…" at bounding box center [350, 125] width 215 height 60
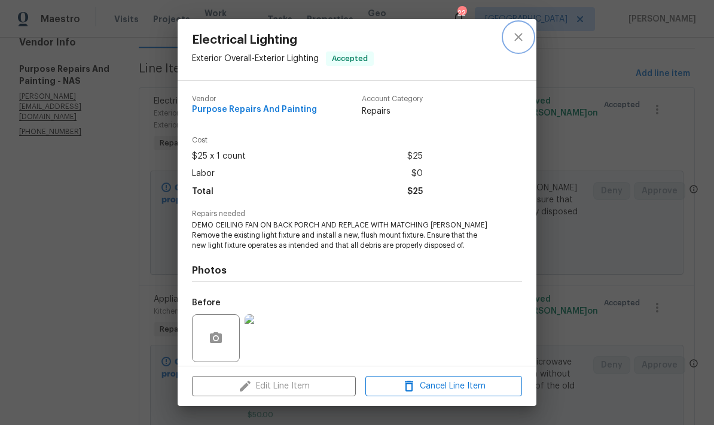
click at [527, 35] on button "close" at bounding box center [518, 37] width 29 height 29
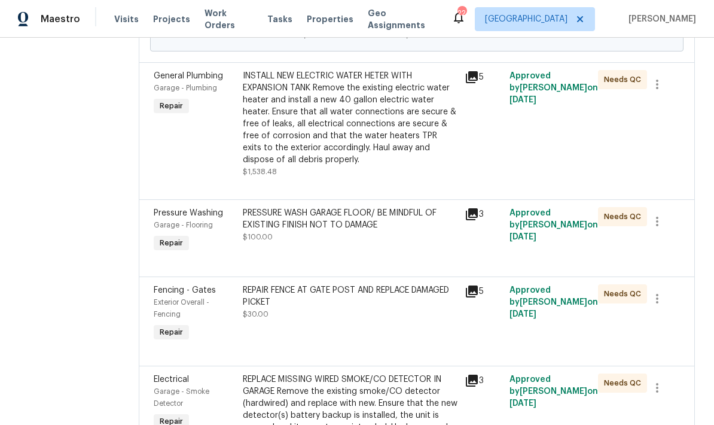
scroll to position [539, 0]
click at [358, 145] on div "INSTALL NEW ELECTRIC WATER HETER WITH EXPANSION TANK Remove the existing electr…" at bounding box center [350, 119] width 215 height 96
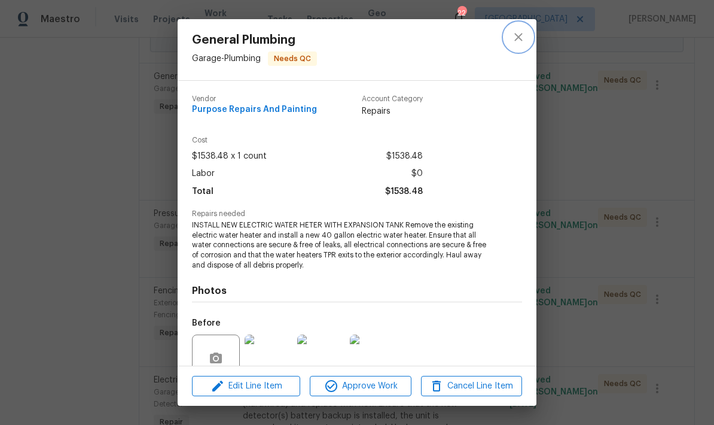
click at [522, 30] on icon "close" at bounding box center [518, 37] width 14 height 14
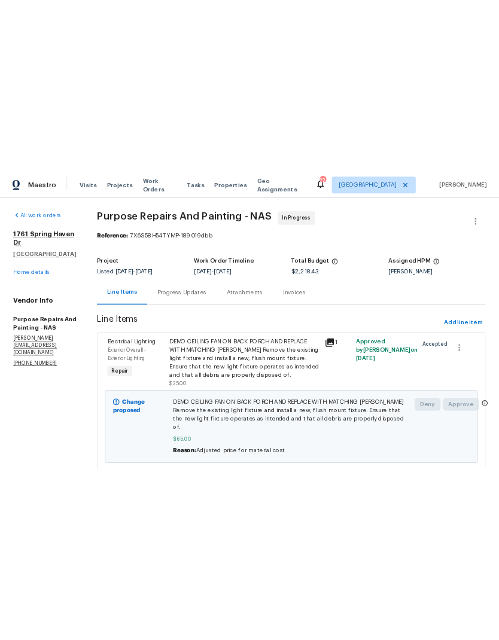
scroll to position [0, 0]
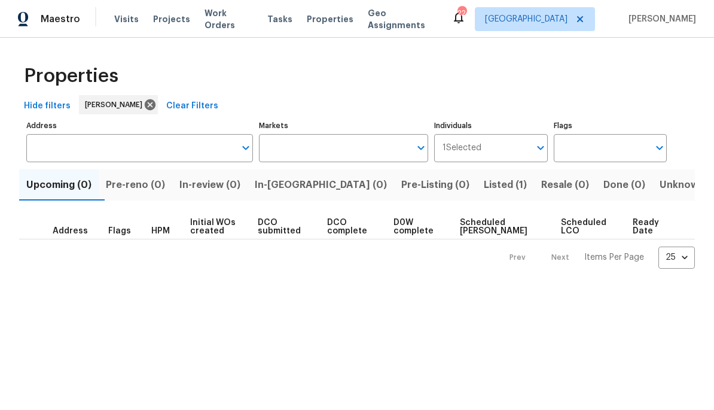
click at [484, 184] on span "Listed (1)" at bounding box center [505, 184] width 43 height 17
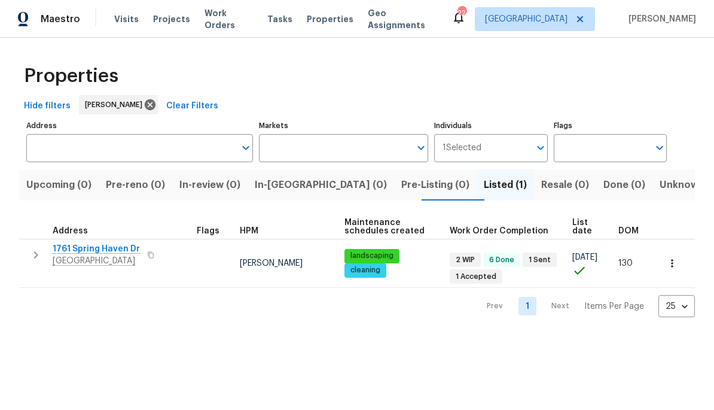
click at [32, 251] on icon "button" at bounding box center [36, 255] width 14 height 14
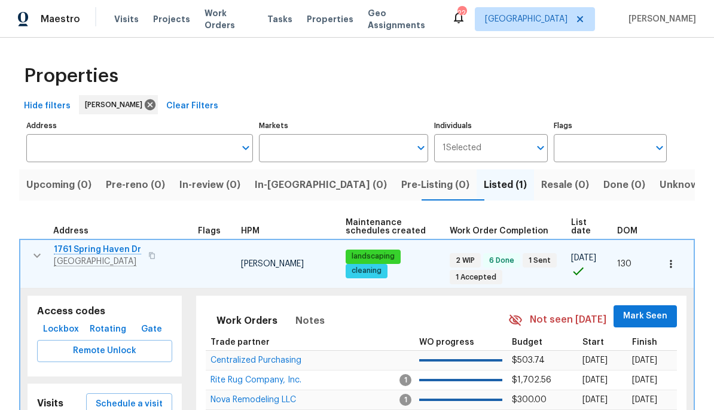
click at [138, 396] on span "Schedule a visit" at bounding box center [129, 403] width 67 height 15
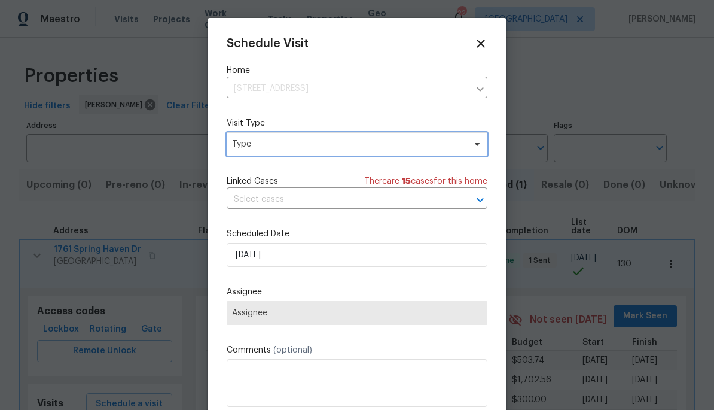
click at [292, 133] on span "Type" at bounding box center [357, 144] width 261 height 24
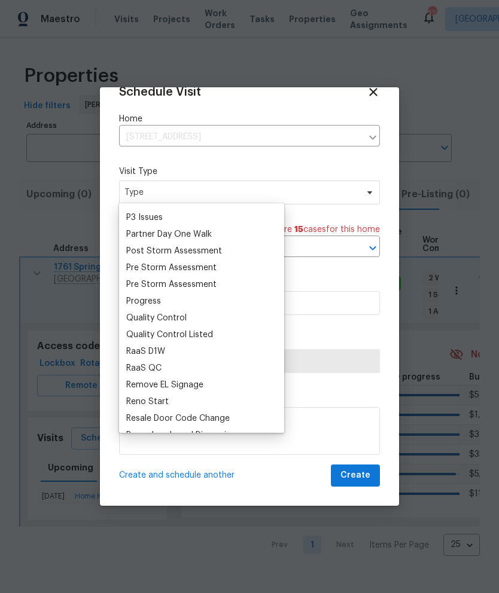
scroll to position [717, 0]
click at [141, 303] on div "Progress" at bounding box center [143, 301] width 35 height 12
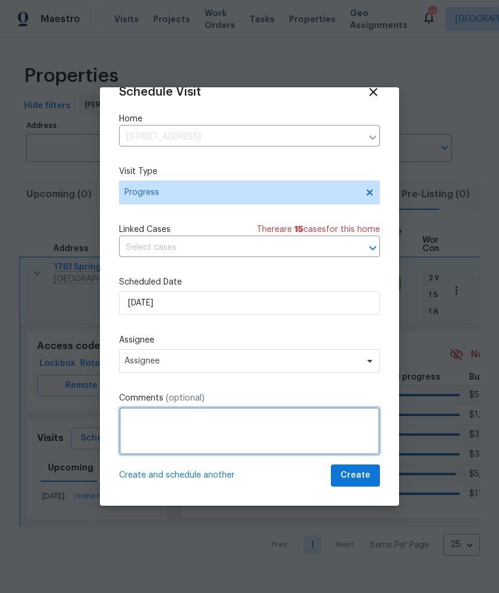
click at [155, 409] on textarea at bounding box center [249, 431] width 261 height 48
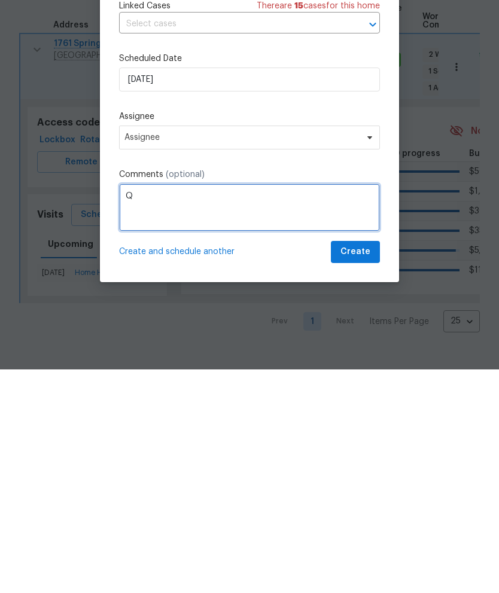
scroll to position [0, 0]
type textarea "QC listed work"
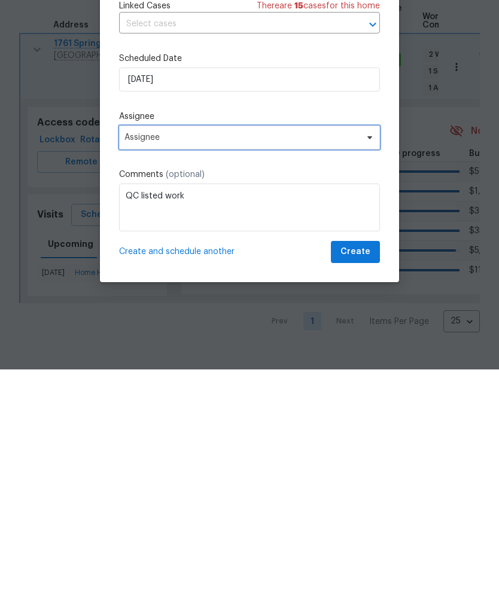
click at [142, 349] on span "Assignee" at bounding box center [249, 361] width 261 height 24
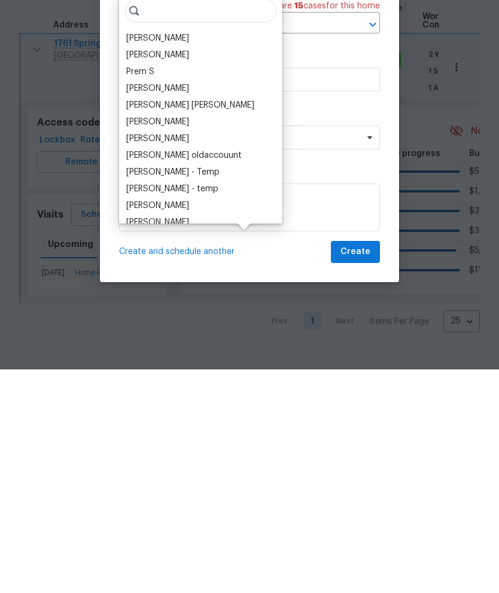
click at [140, 256] on div "[PERSON_NAME]" at bounding box center [157, 262] width 63 height 12
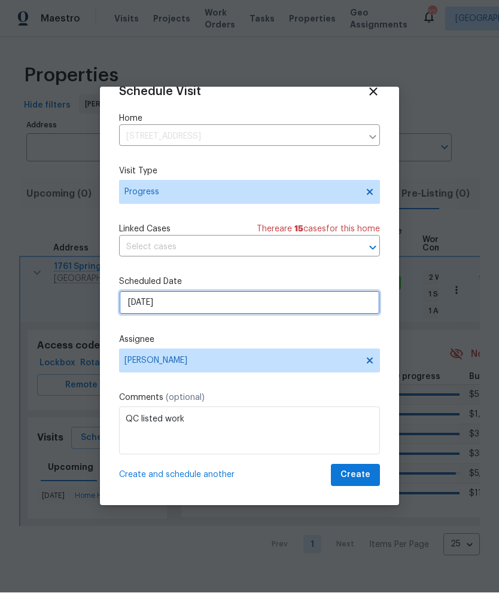
click at [138, 309] on input "9/30/2025" at bounding box center [249, 303] width 261 height 24
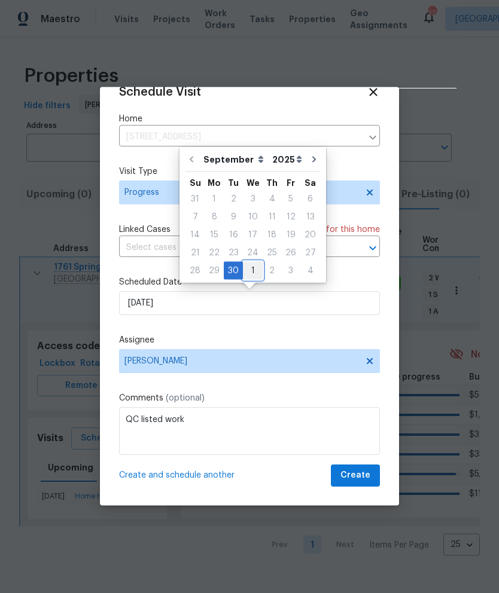
click at [254, 270] on div "1" at bounding box center [253, 271] width 20 height 17
type input "10/1/2025"
select select "9"
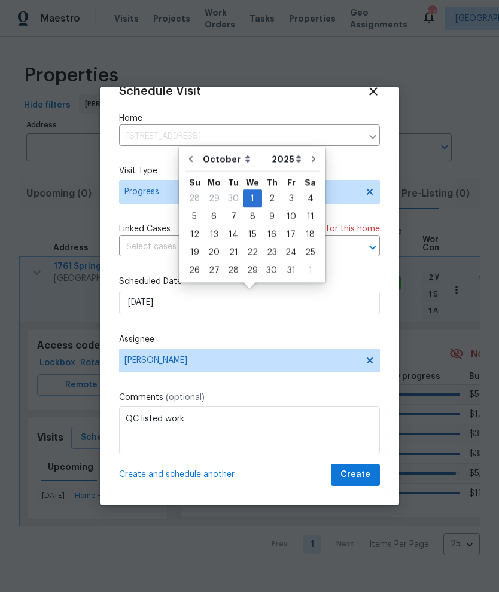
click at [261, 390] on div "Schedule Visit Home 1761 Spring Haven Dr, Clarksville, TN 37042 ​ Visit Type Pr…" at bounding box center [249, 286] width 261 height 401
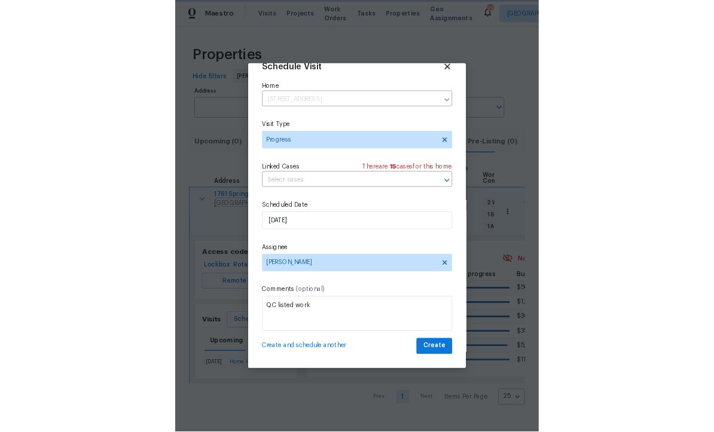
scroll to position [23, 0]
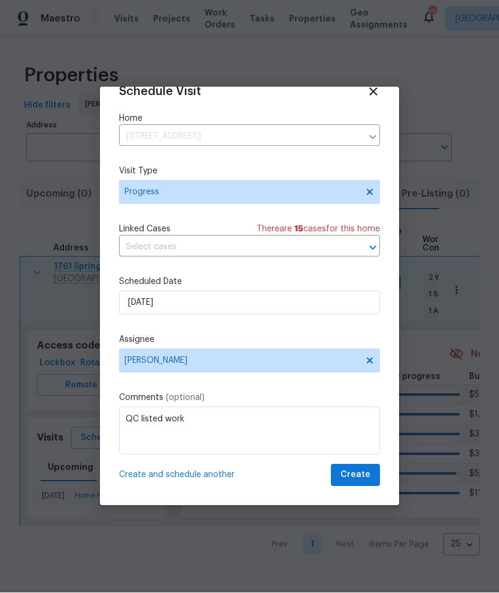
click at [375, 88] on icon at bounding box center [373, 92] width 8 height 8
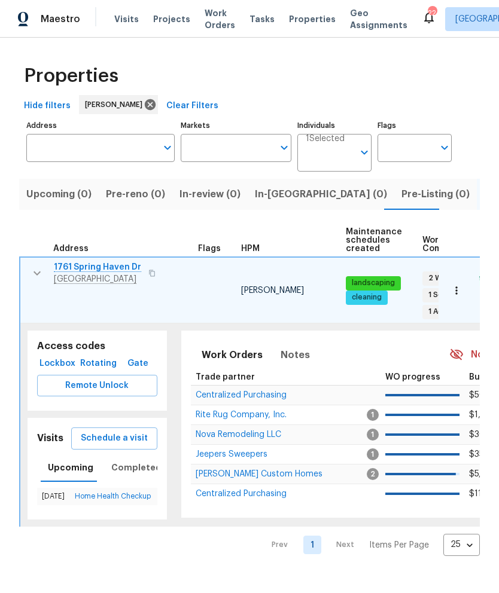
click at [45, 324] on div "Access codes Lockbox Rotating Gate Remote Unlock Visits Schedule a visit Upcomi…" at bounding box center [97, 425] width 154 height 203
click at [44, 270] on button "button" at bounding box center [37, 273] width 24 height 24
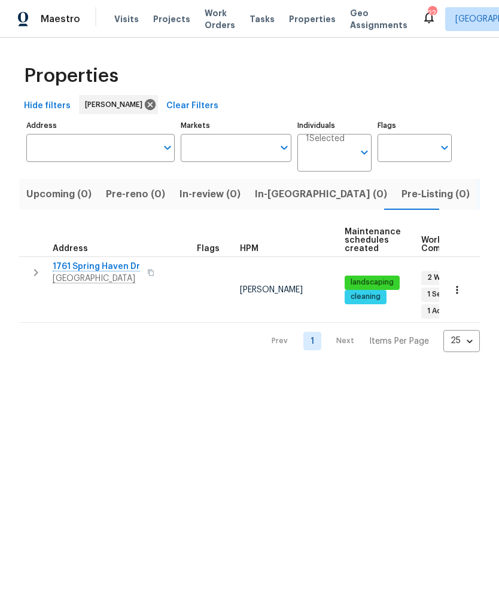
click at [91, 267] on span "1761 Spring Haven Dr" at bounding box center [96, 267] width 87 height 12
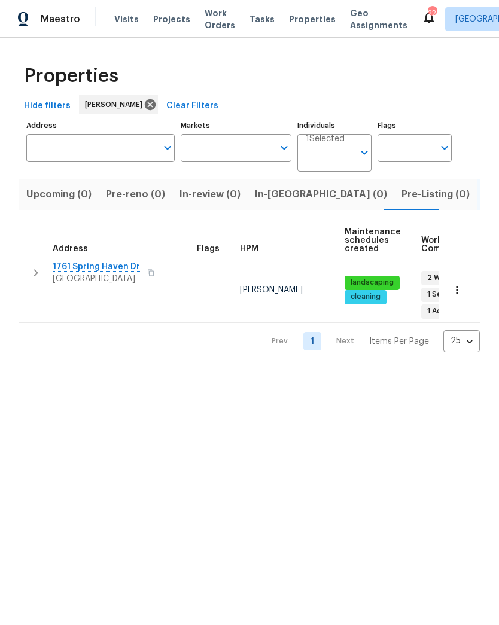
click at [28, 267] on button "button" at bounding box center [36, 273] width 24 height 24
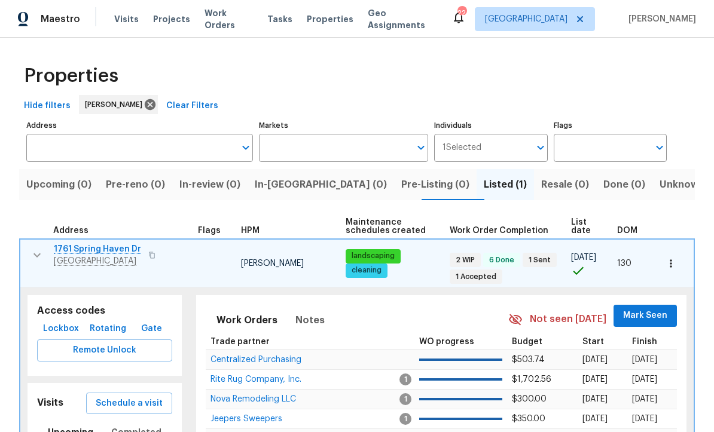
click at [658, 309] on span "Mark Seen" at bounding box center [645, 316] width 44 height 15
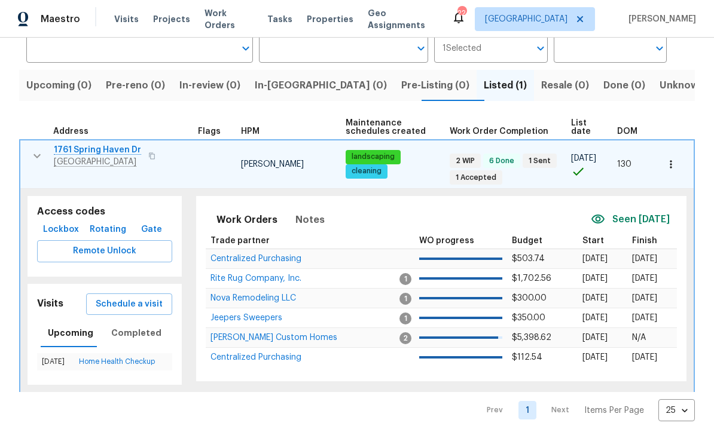
scroll to position [97, 0]
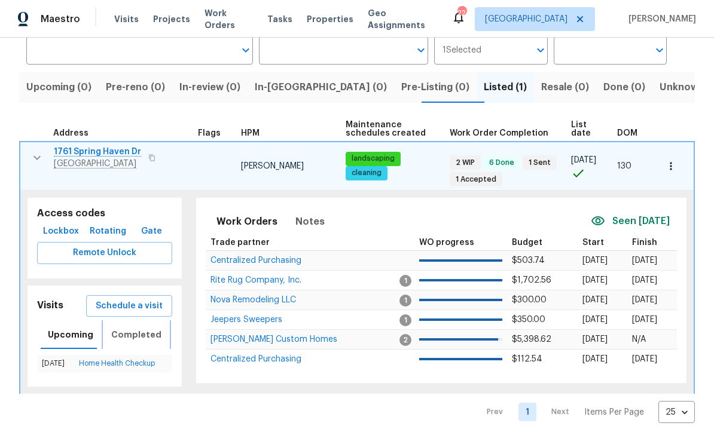
click at [124, 328] on span "Completed" at bounding box center [136, 335] width 50 height 15
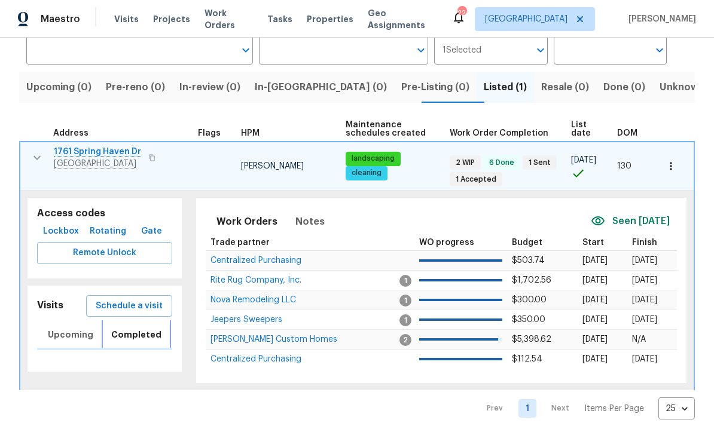
scroll to position [95, 0]
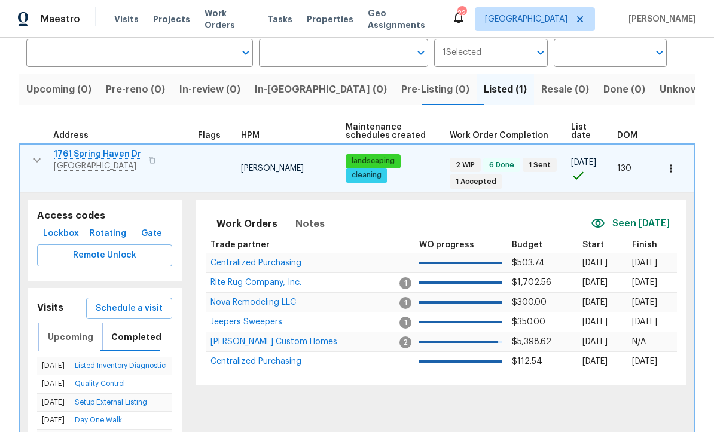
click at [62, 330] on span "Upcoming" at bounding box center [70, 337] width 45 height 15
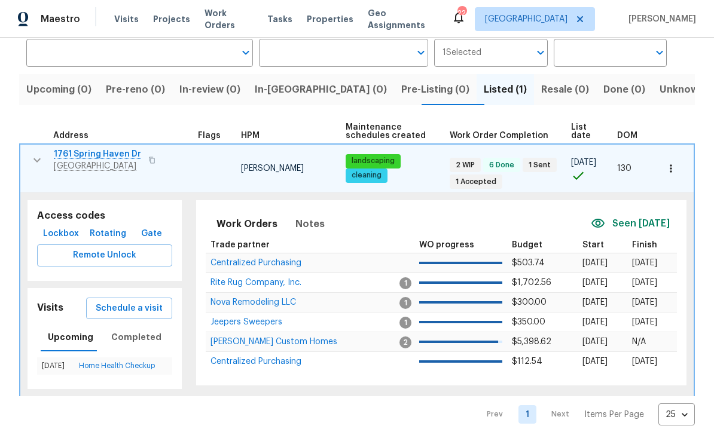
click at [132, 301] on span "Schedule a visit" at bounding box center [129, 308] width 67 height 15
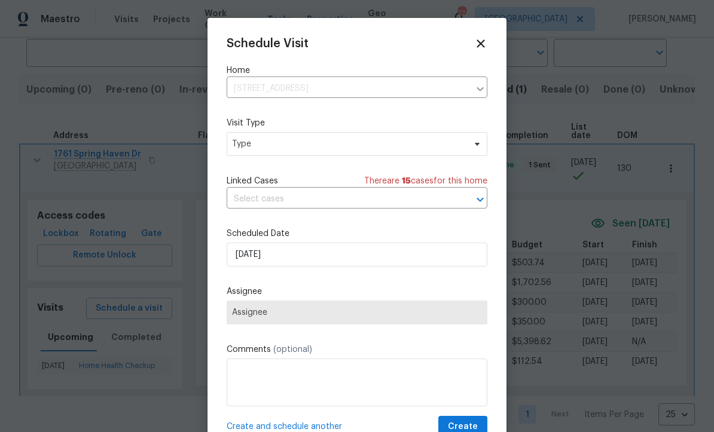
click at [406, 316] on span "Assignee" at bounding box center [357, 313] width 250 height 10
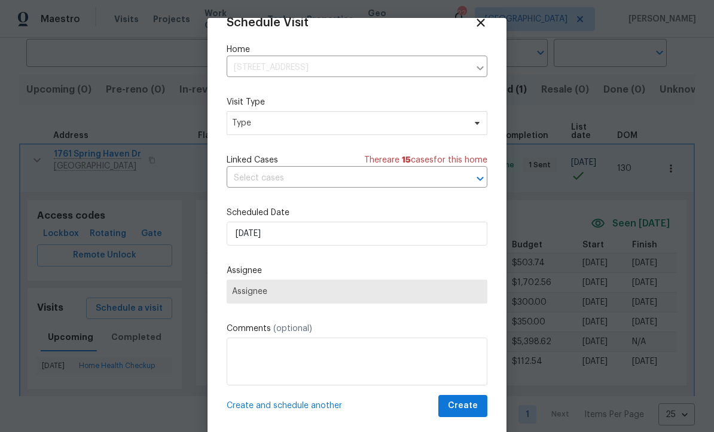
scroll to position [23, 0]
click at [388, 356] on textarea at bounding box center [357, 362] width 261 height 48
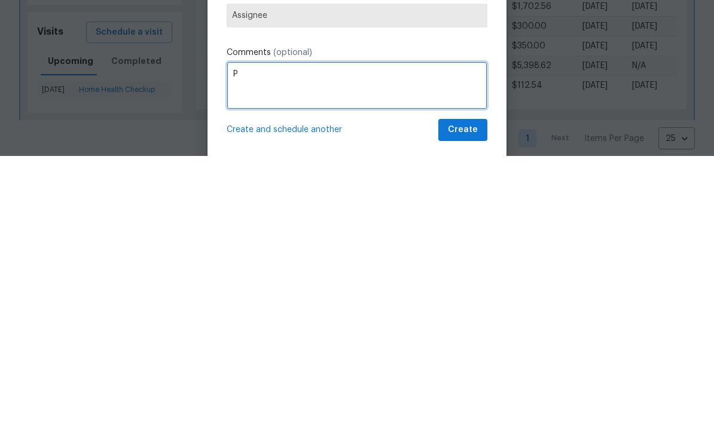
scroll to position [0, 0]
type textarea "Progress visit for LWO"
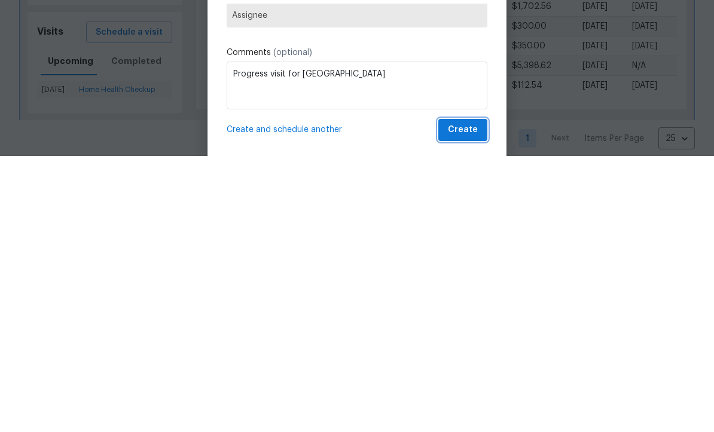
click at [468, 395] on button "Create" at bounding box center [462, 406] width 49 height 22
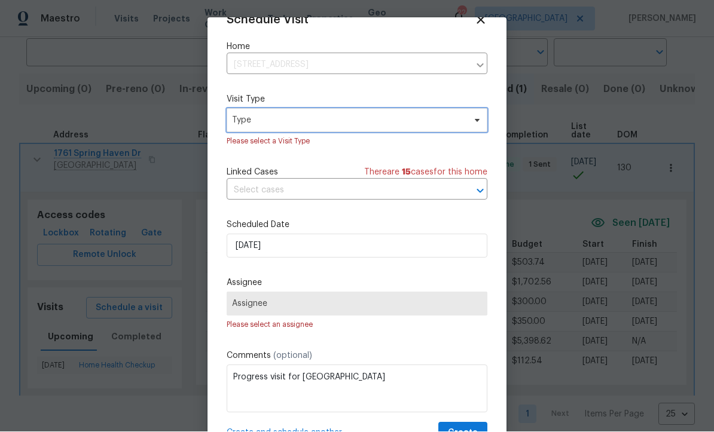
click at [426, 126] on span "Type" at bounding box center [348, 121] width 233 height 12
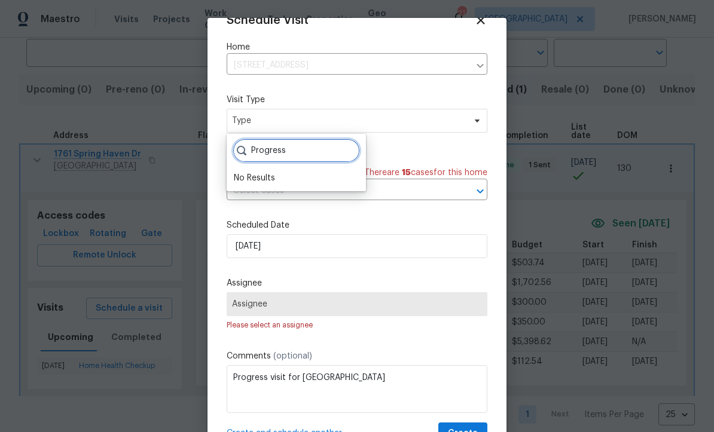
click at [328, 157] on input "Progress" at bounding box center [296, 151] width 127 height 24
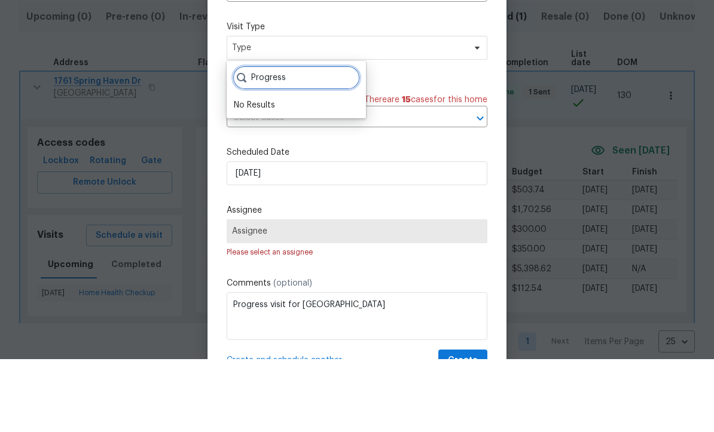
type input "Progress"
click at [435, 91] on div "Schedule Visit Home 1761 Spring Haven Dr, Clarksville, TN 37042 ​ Visit Type Ty…" at bounding box center [357, 229] width 261 height 431
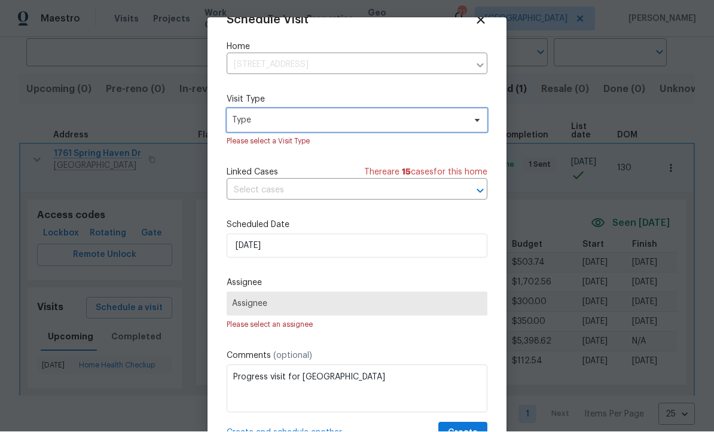
click at [466, 127] on span "Type" at bounding box center [357, 121] width 261 height 24
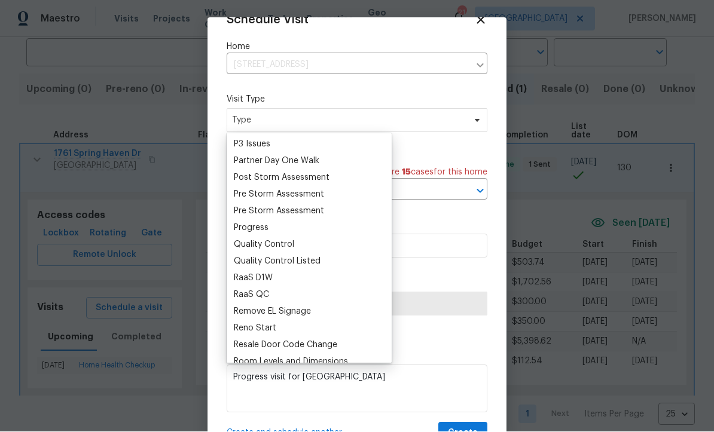
scroll to position [721, 0]
click at [645, 106] on div at bounding box center [357, 216] width 714 height 432
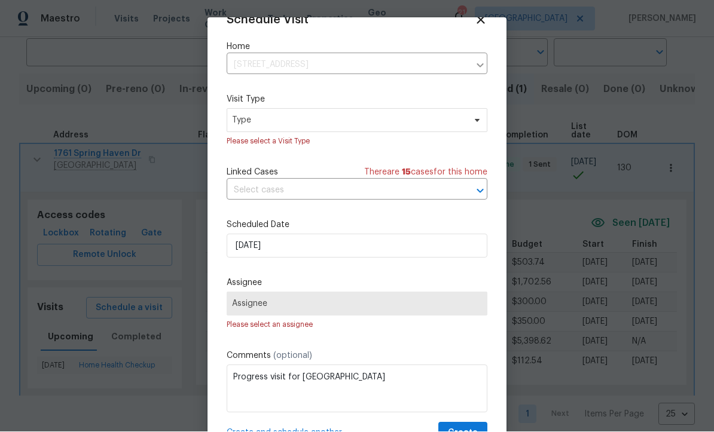
click at [437, 189] on input "text" at bounding box center [340, 191] width 227 height 19
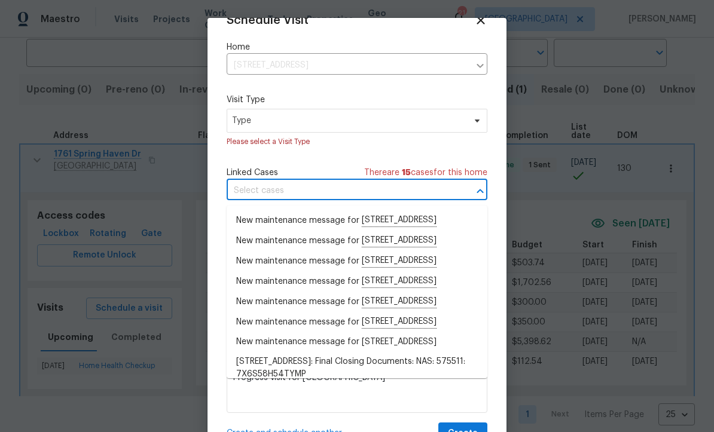
click at [428, 53] on div "Home 1761 Spring Haven Dr, Clarksville, TN 37042 ​" at bounding box center [357, 57] width 261 height 33
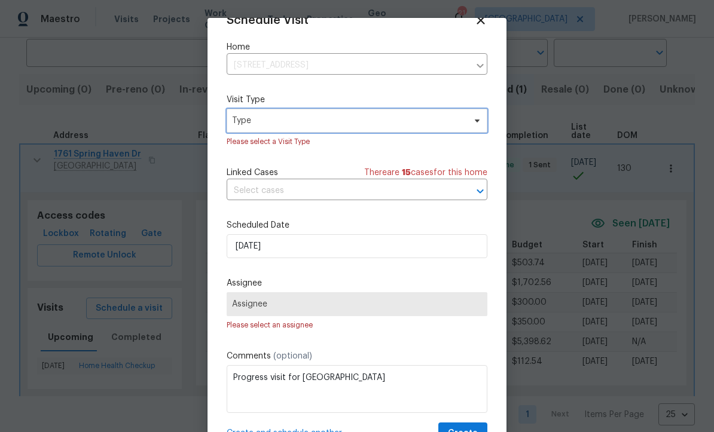
click at [343, 129] on span "Type" at bounding box center [357, 121] width 261 height 24
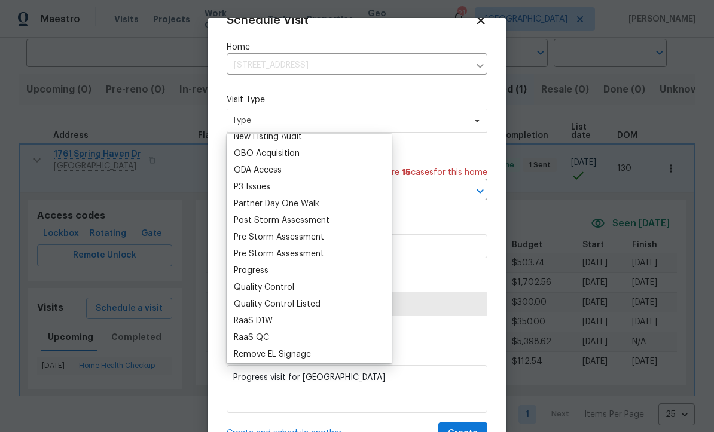
scroll to position [679, 0]
click at [313, 267] on div "Progress" at bounding box center [309, 269] width 158 height 17
click at [346, 273] on div "Progress" at bounding box center [309, 269] width 158 height 17
click at [422, 258] on input "9/30/2025" at bounding box center [357, 246] width 261 height 24
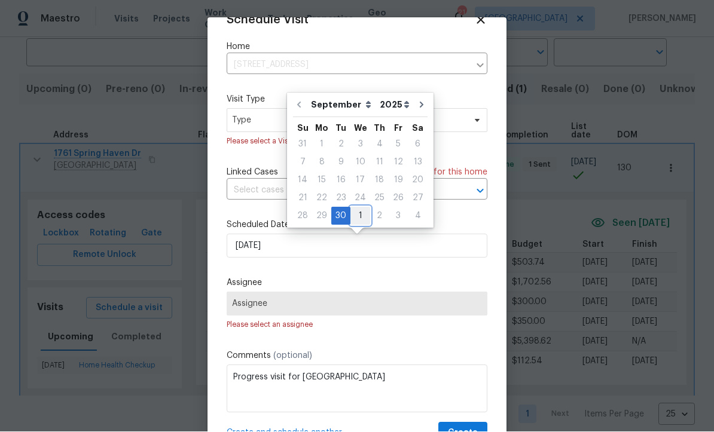
click at [357, 215] on div "1" at bounding box center [360, 216] width 20 height 17
type input "10/1/2025"
select select "9"
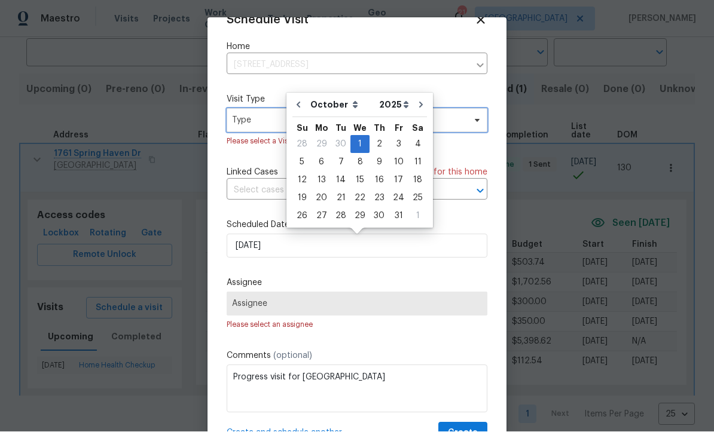
click at [267, 121] on span "Type" at bounding box center [348, 121] width 233 height 12
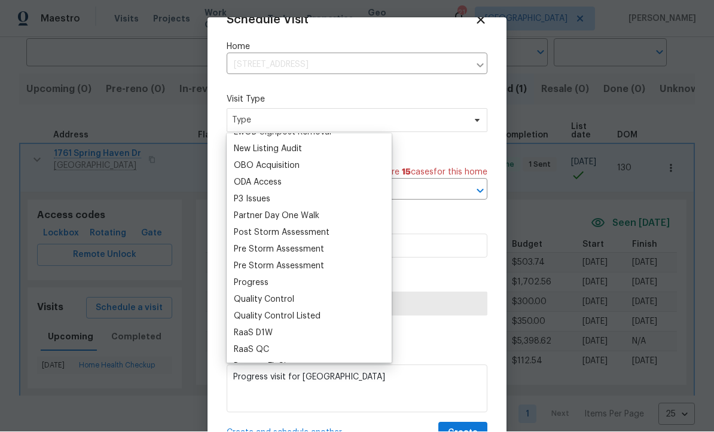
scroll to position [666, 0]
click at [325, 285] on div "Progress" at bounding box center [309, 282] width 158 height 17
click at [254, 282] on div "Progress" at bounding box center [251, 283] width 35 height 12
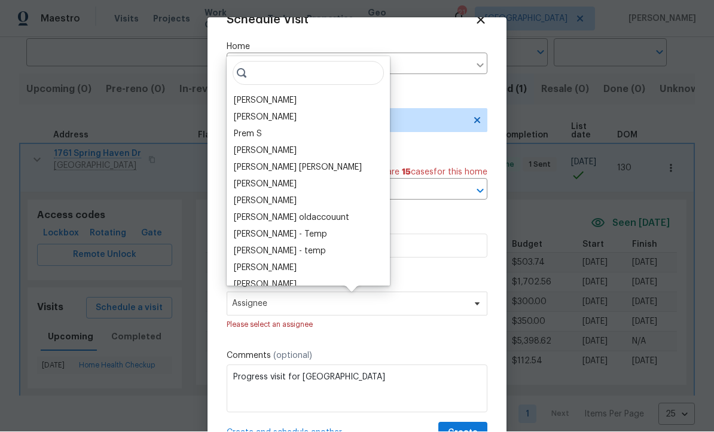
click at [306, 94] on div "[PERSON_NAME]" at bounding box center [308, 101] width 156 height 17
click at [260, 104] on div "[PERSON_NAME]" at bounding box center [265, 101] width 63 height 12
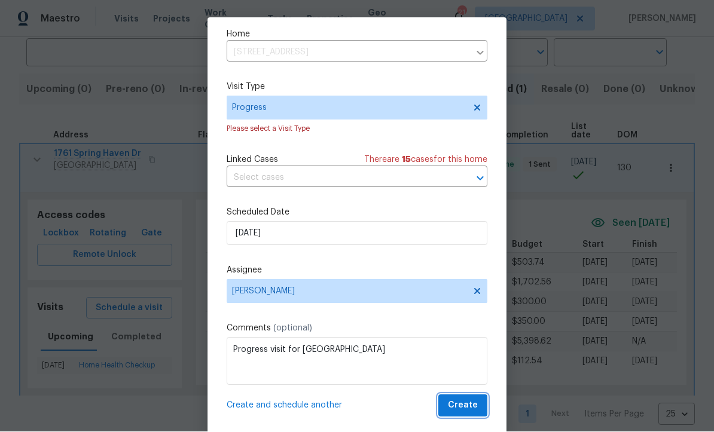
click at [468, 409] on span "Create" at bounding box center [463, 406] width 30 height 15
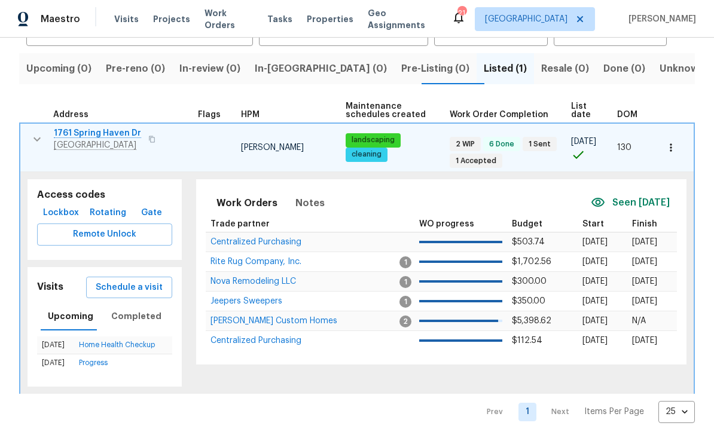
scroll to position [115, 0]
